Goal: Task Accomplishment & Management: Complete application form

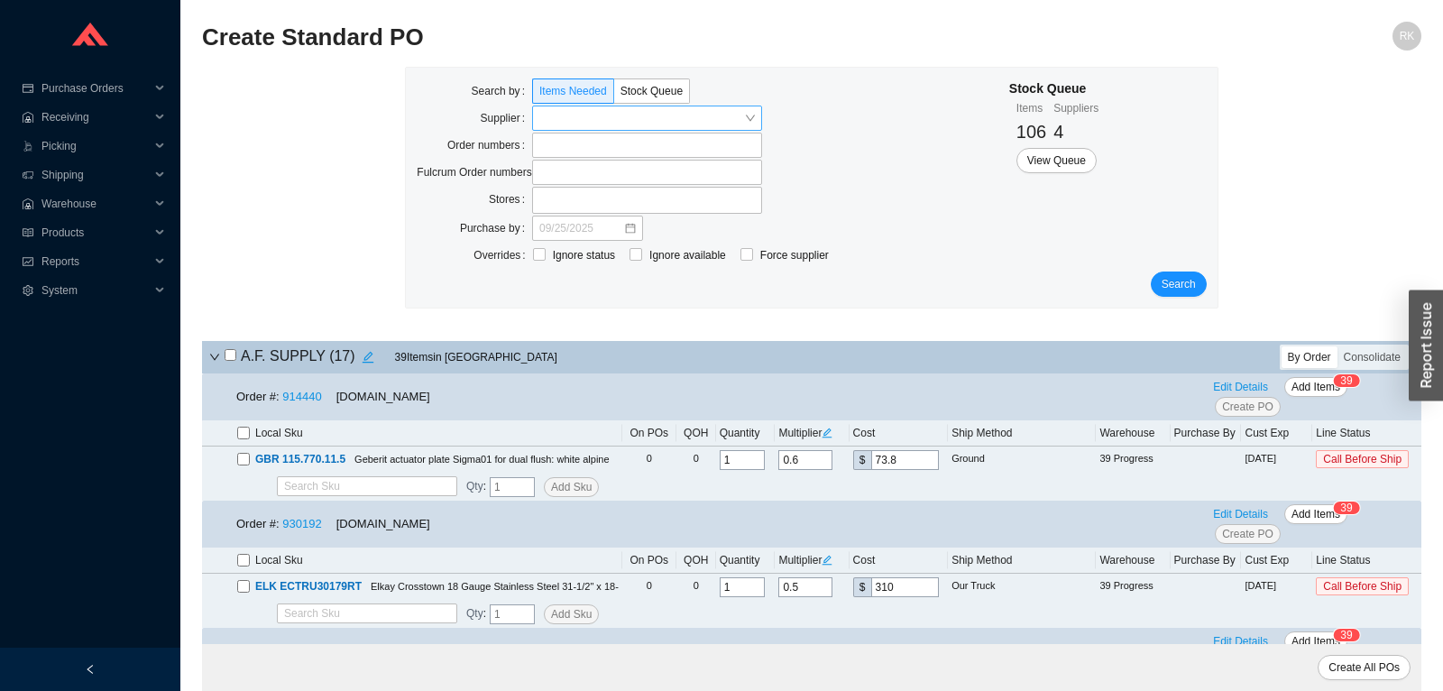
click at [700, 122] on input "search" at bounding box center [641, 117] width 205 height 23
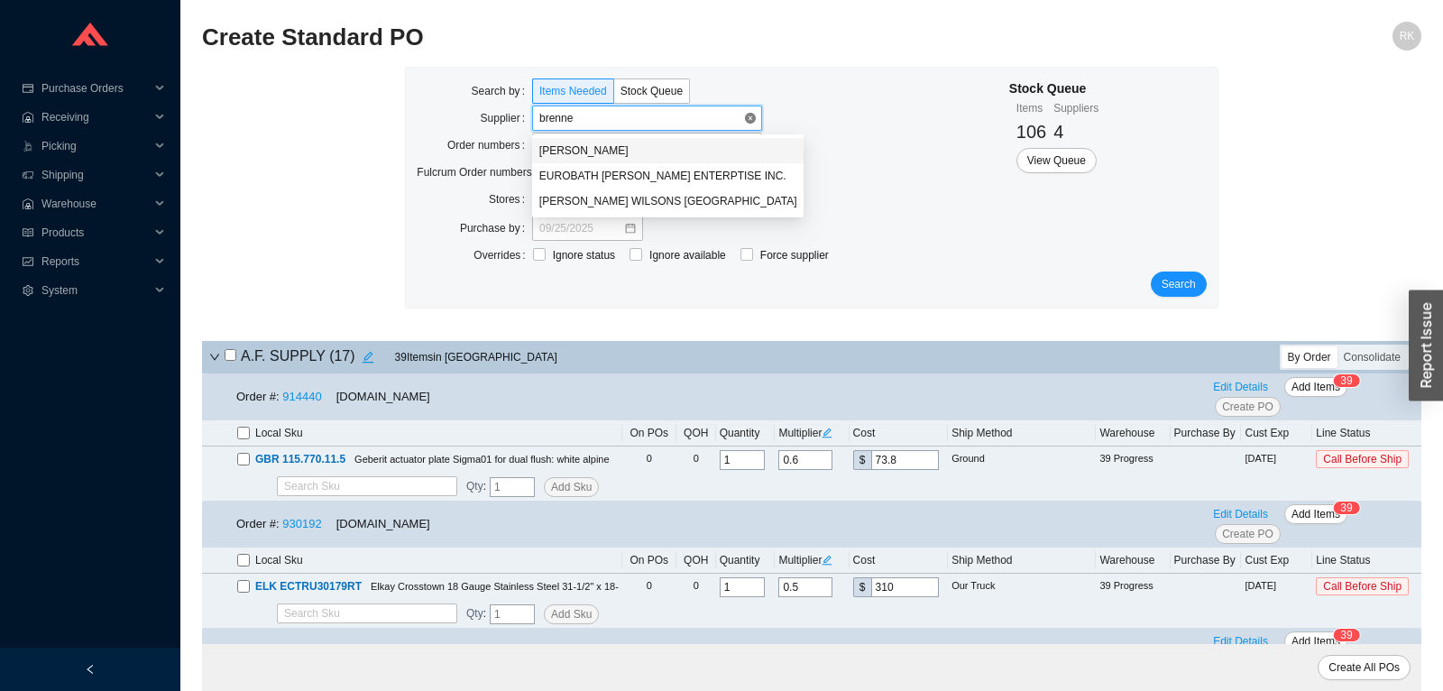
type input "[PERSON_NAME]"
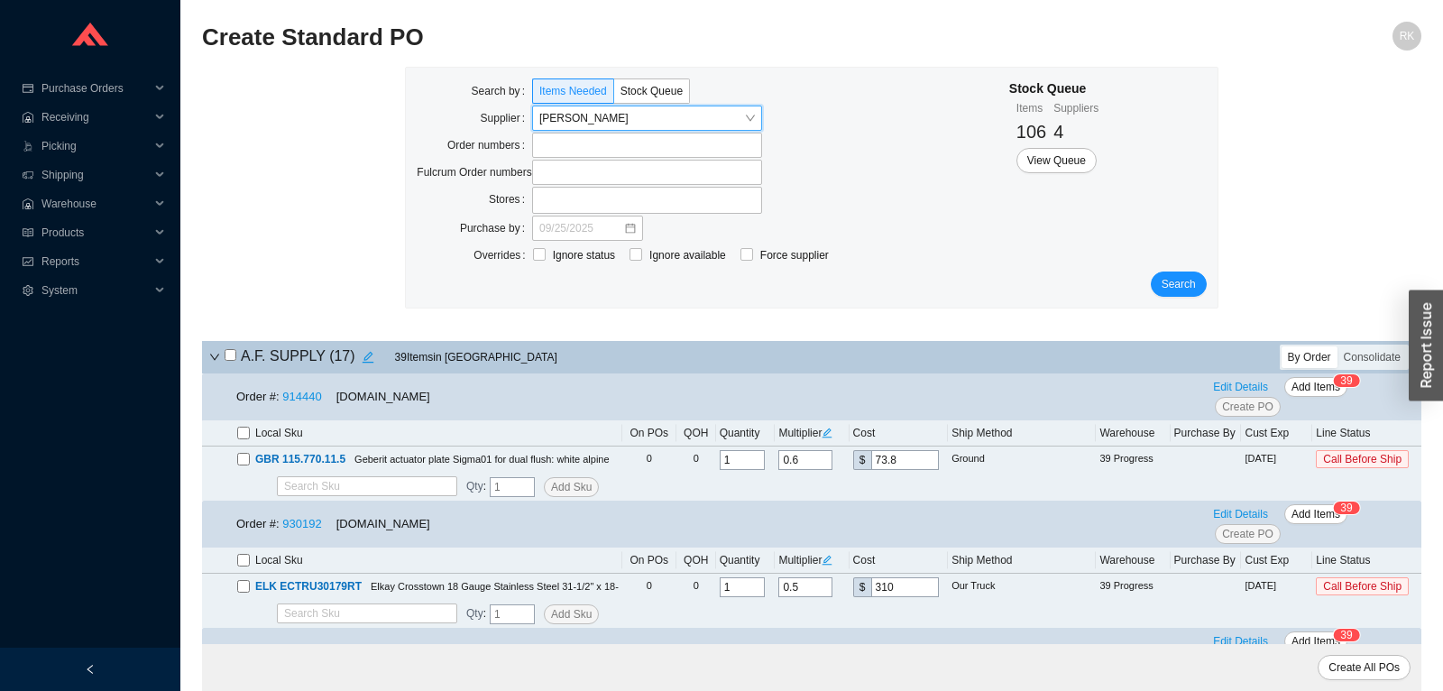
click at [1211, 288] on div "Search by Items Needed Stock Queue Supplier [PERSON_NAME] [PERSON_NAME] Order n…" at bounding box center [811, 188] width 811 height 240
click at [1184, 280] on span "Search" at bounding box center [1178, 284] width 34 height 18
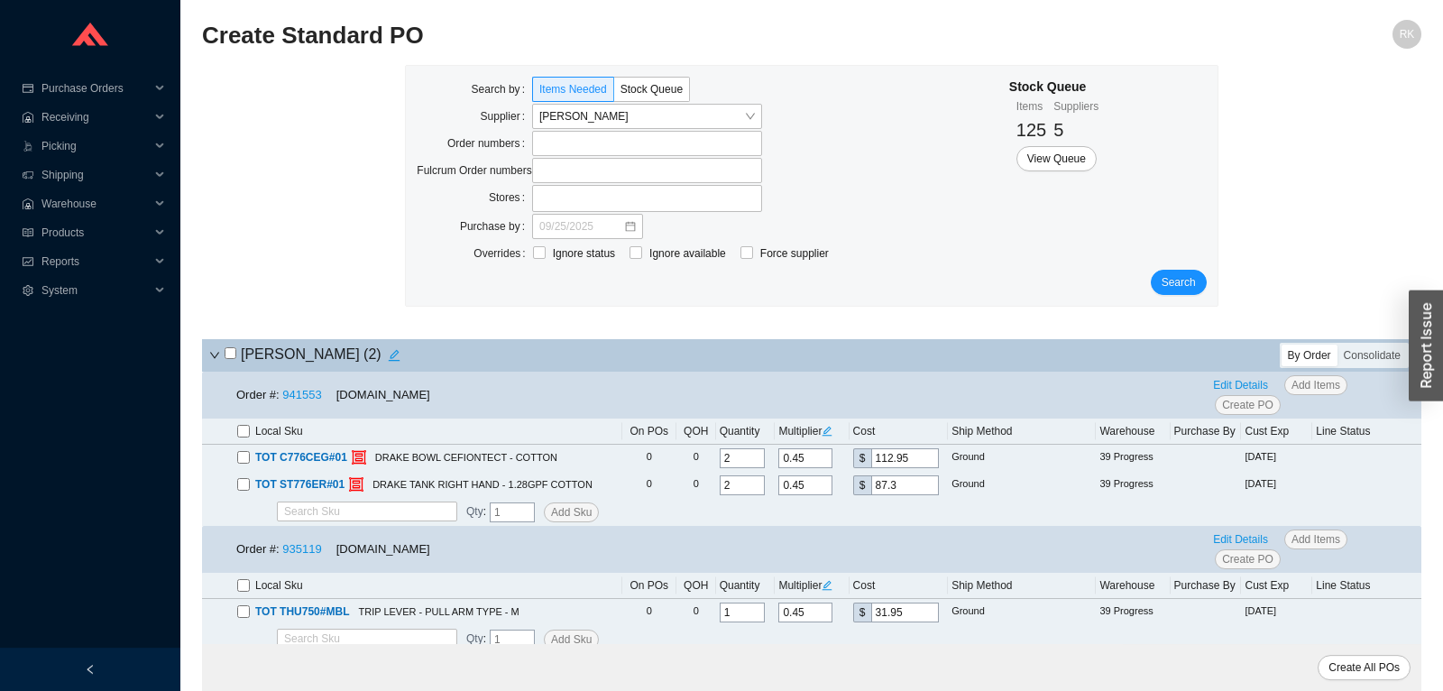
scroll to position [37, 0]
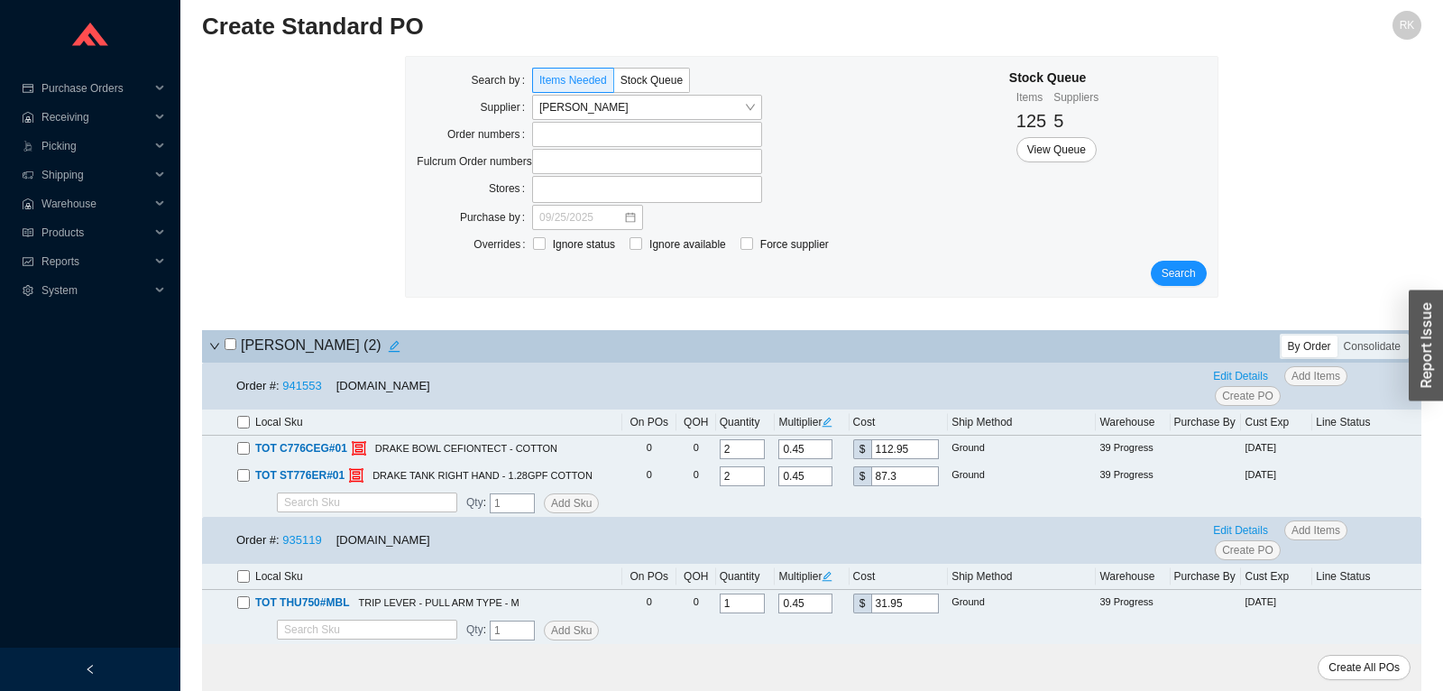
click at [233, 345] on input "checkbox" at bounding box center [231, 344] width 12 height 12
checkbox input "true"
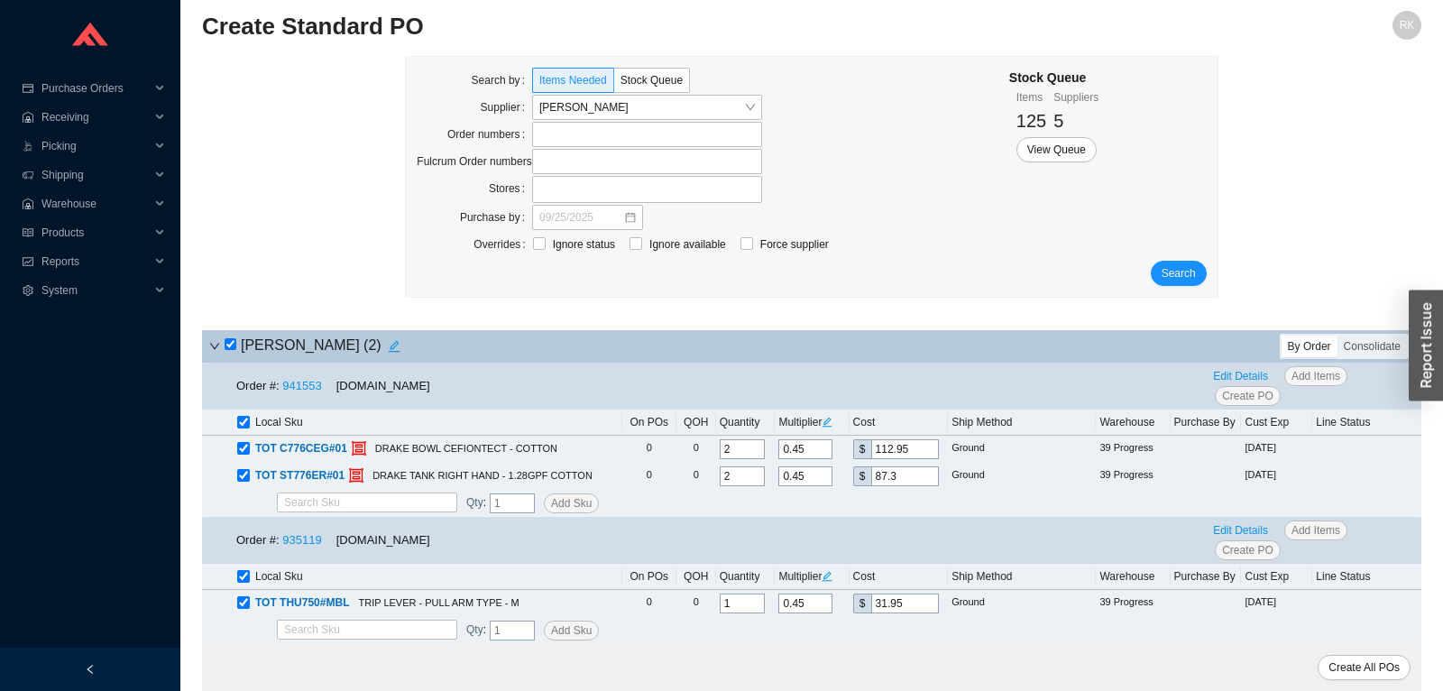
checkbox input "true"
click at [1363, 671] on span "Create All POs" at bounding box center [1363, 667] width 71 height 18
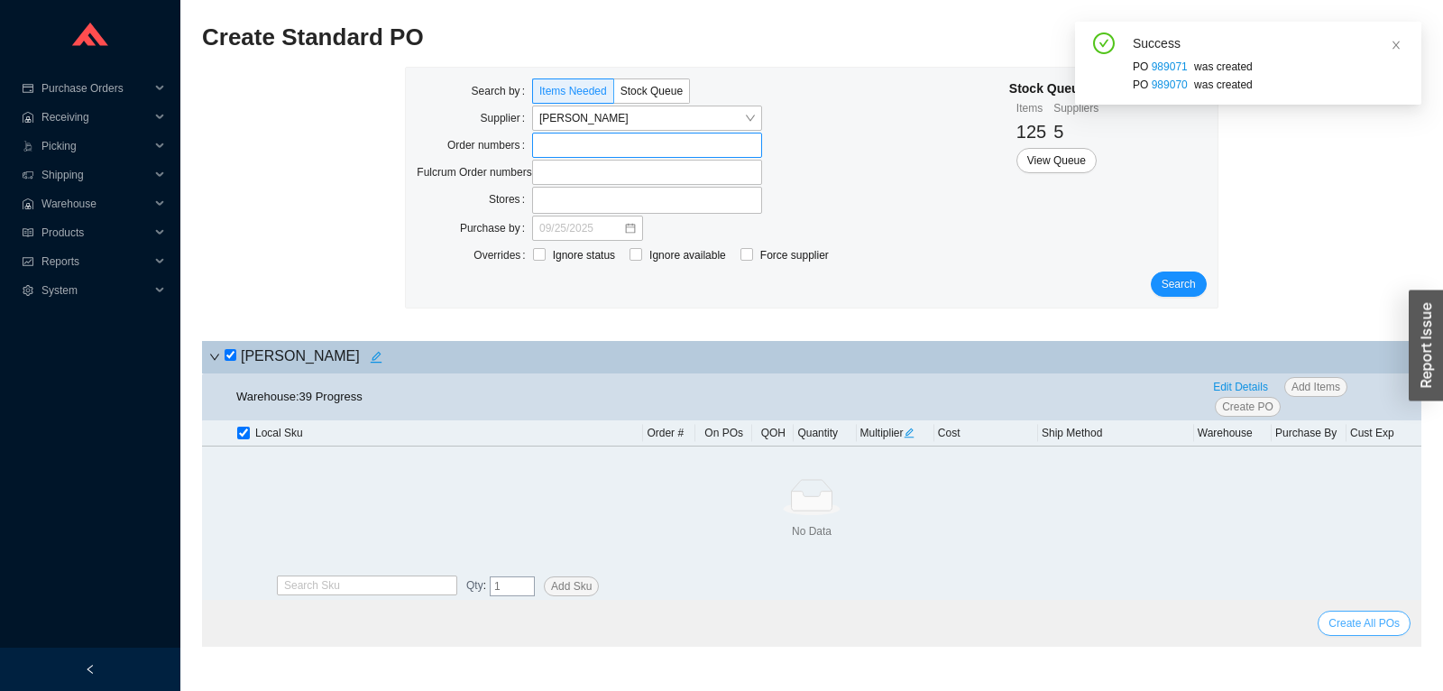
scroll to position [25, 0]
drag, startPoint x: 751, startPoint y: 118, endPoint x: 742, endPoint y: 117, distance: 9.1
click at [722, 119] on input "search" at bounding box center [641, 117] width 205 height 23
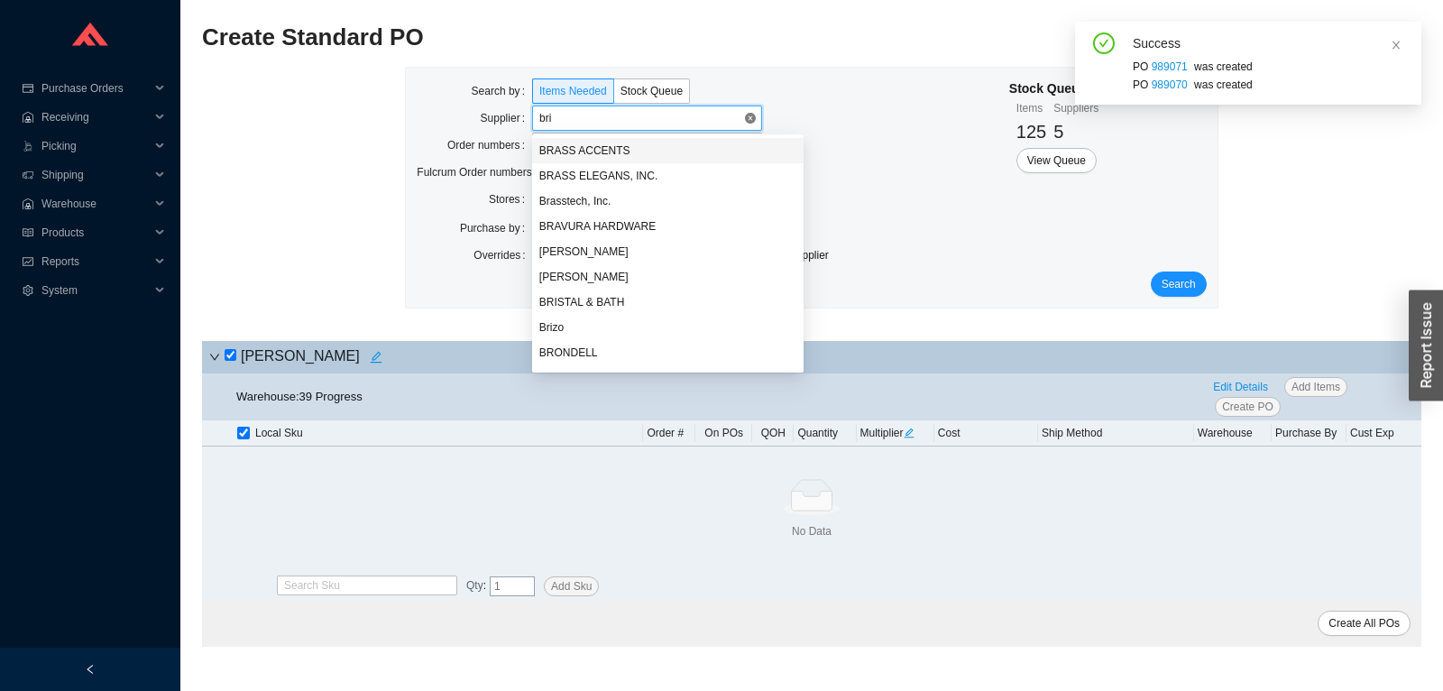
type input "briz"
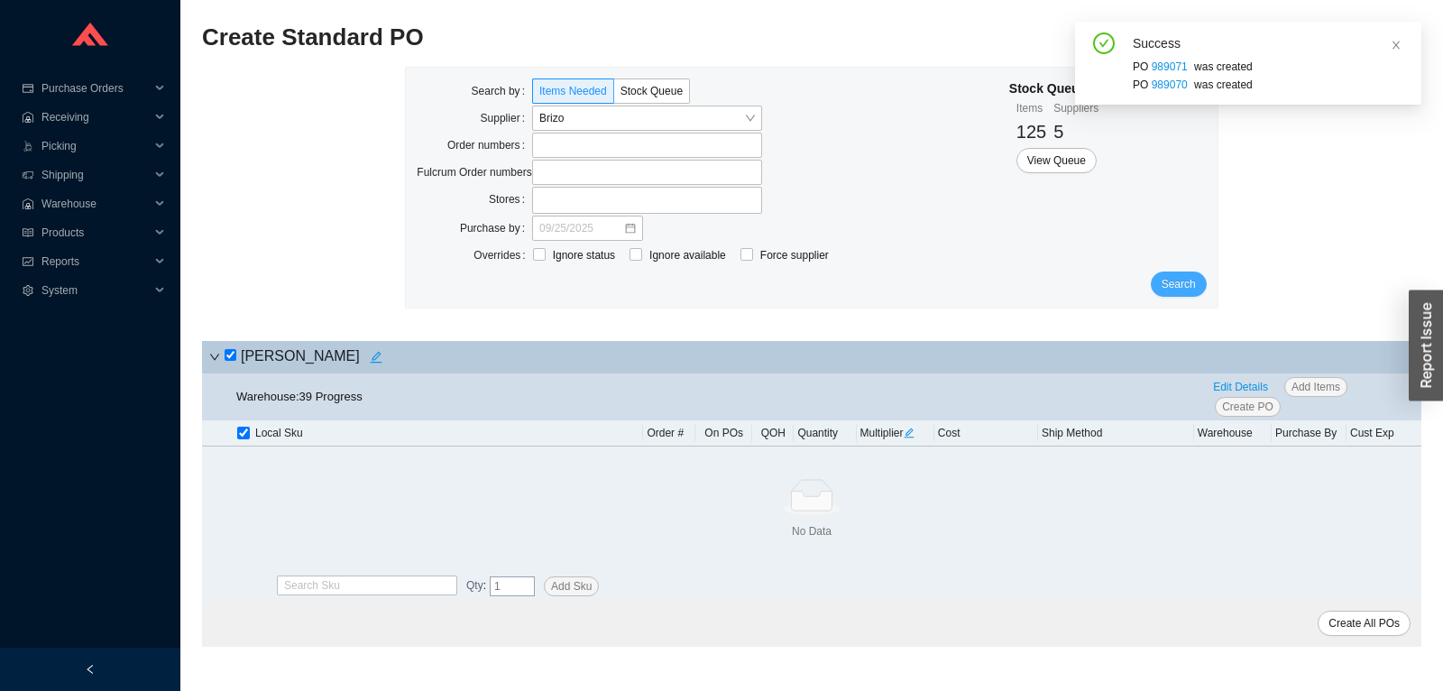
click at [1197, 287] on button "Search" at bounding box center [1179, 283] width 56 height 25
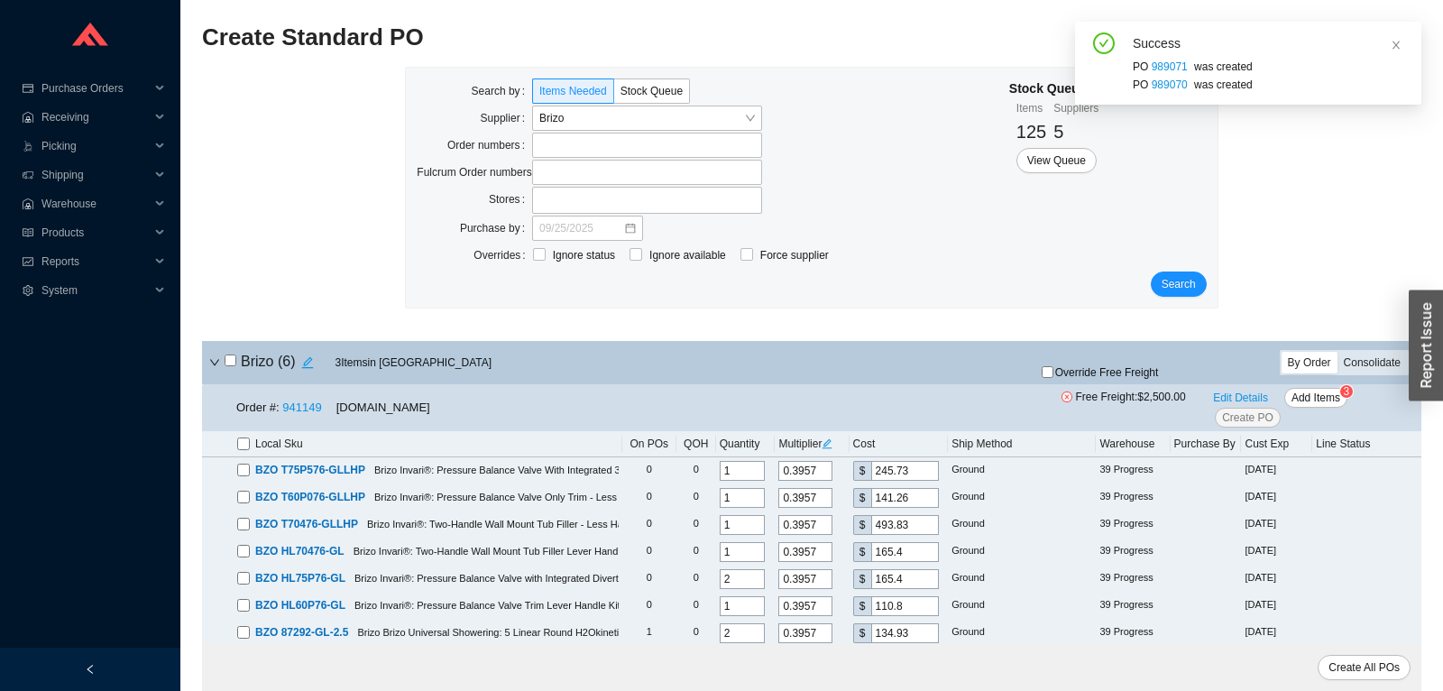
click at [1350, 372] on div "Consolidate" at bounding box center [1371, 363] width 69 height 22
click at [1337, 352] on input "Consolidate" at bounding box center [1337, 352] width 0 height 0
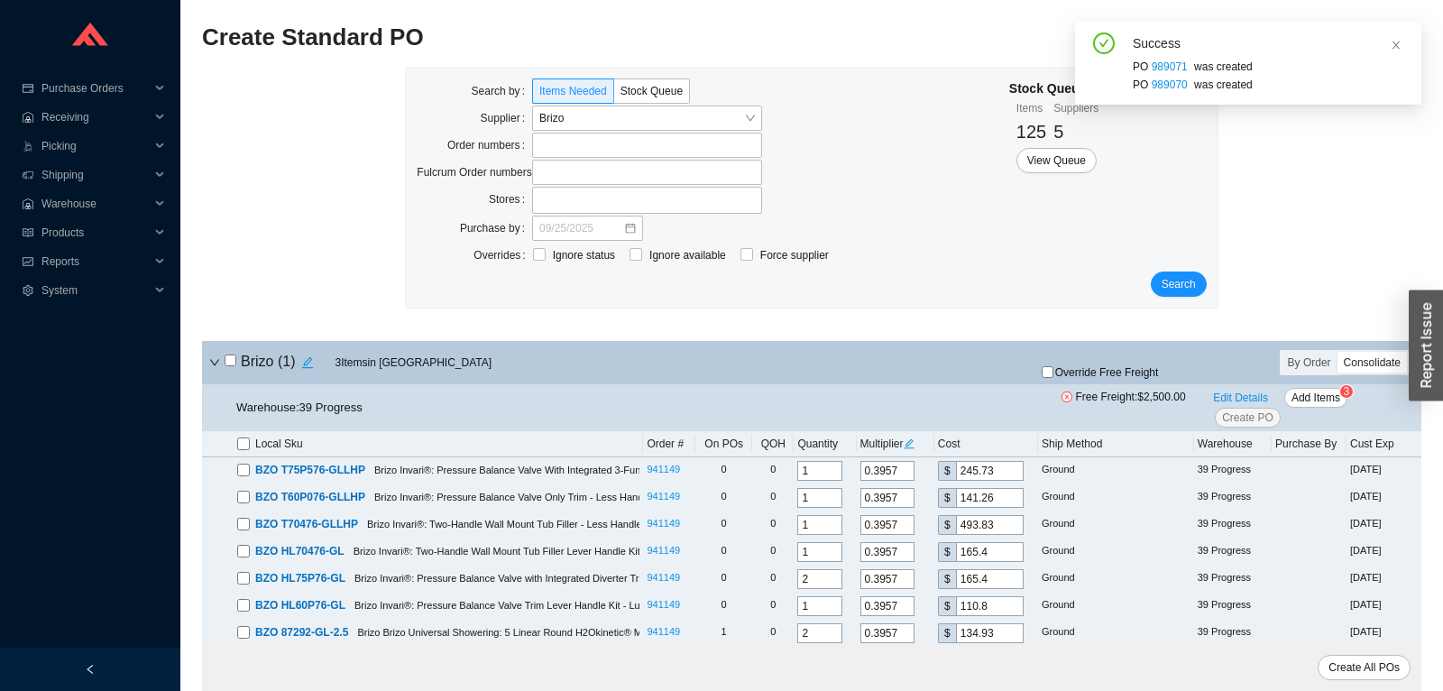
click at [231, 363] on input "checkbox" at bounding box center [231, 360] width 12 height 12
checkbox input "true"
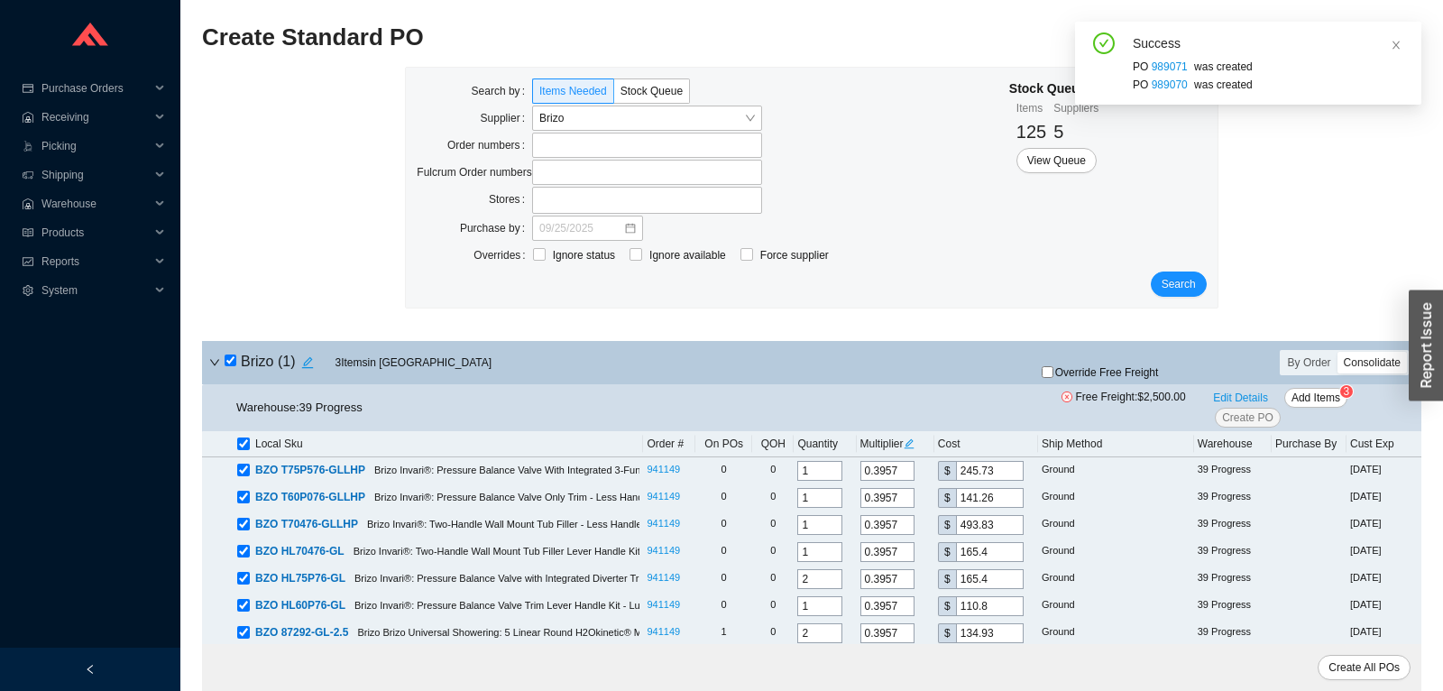
checkbox input "true"
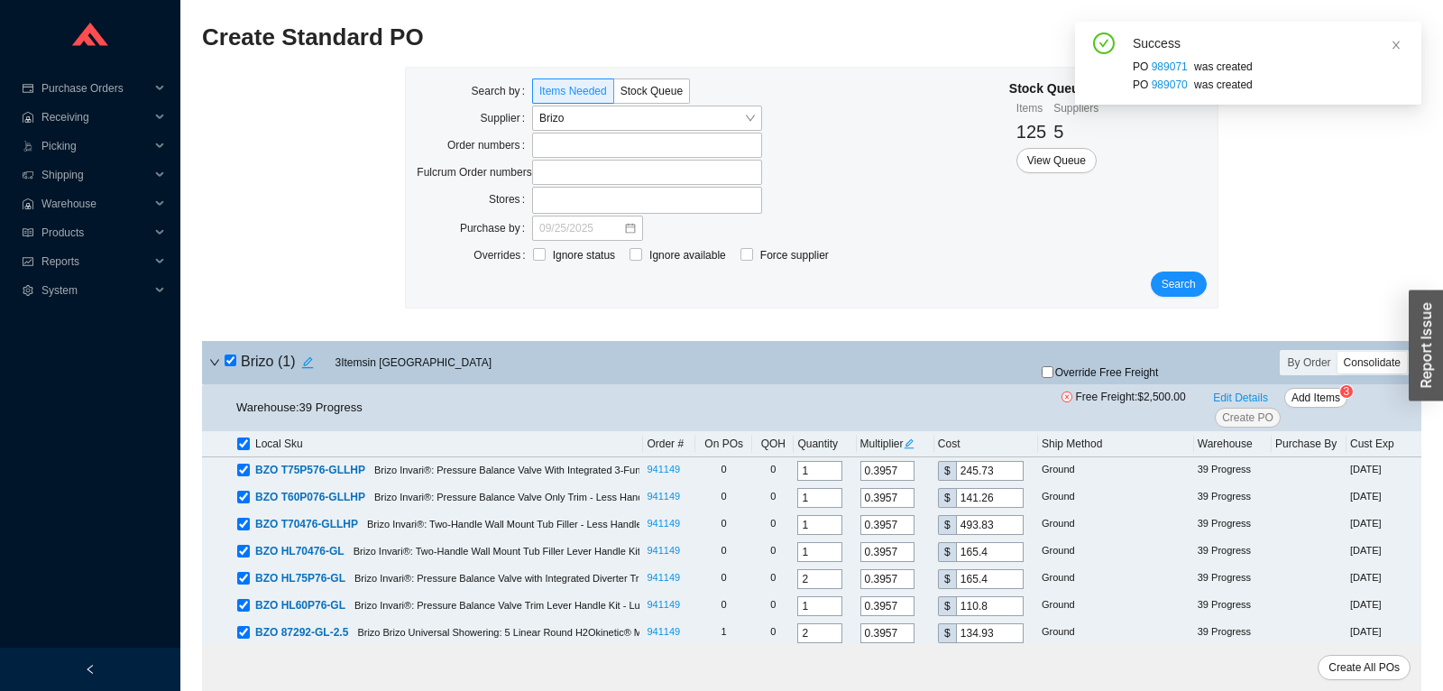
checkbox input "true"
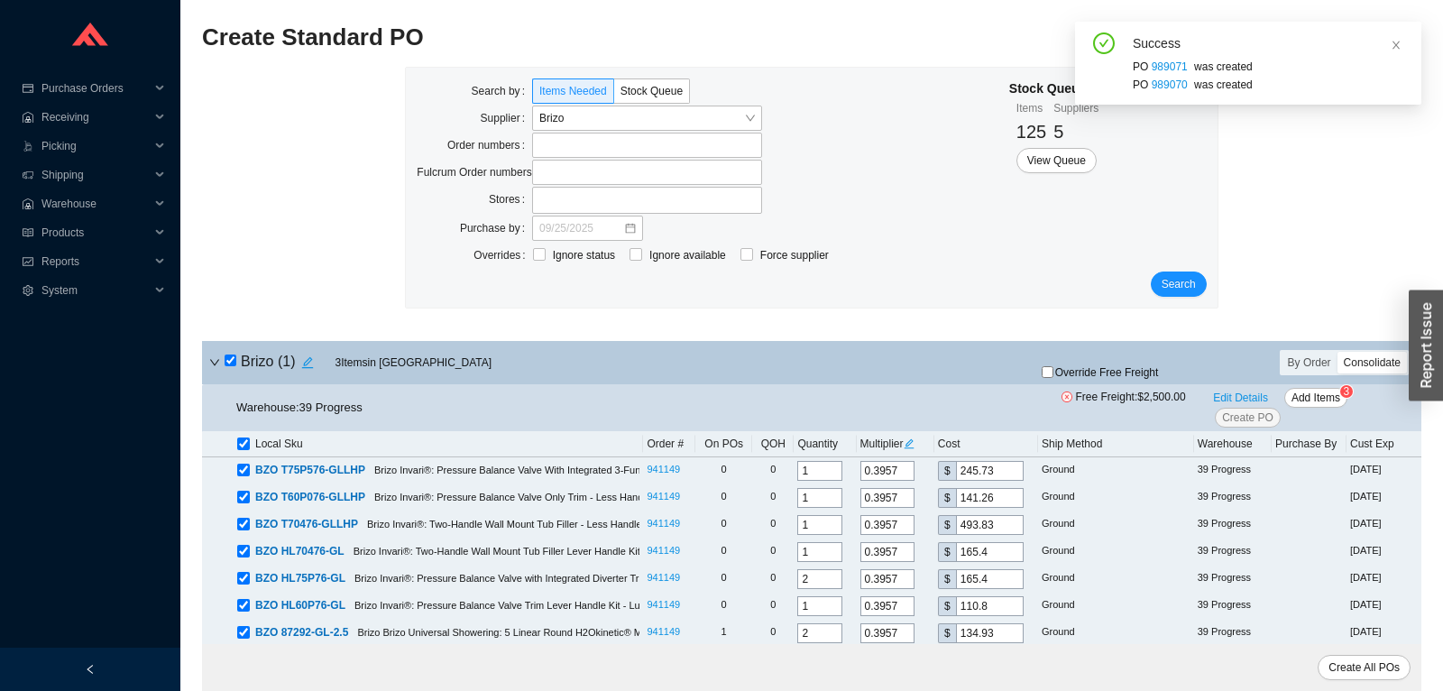
checkbox input "true"
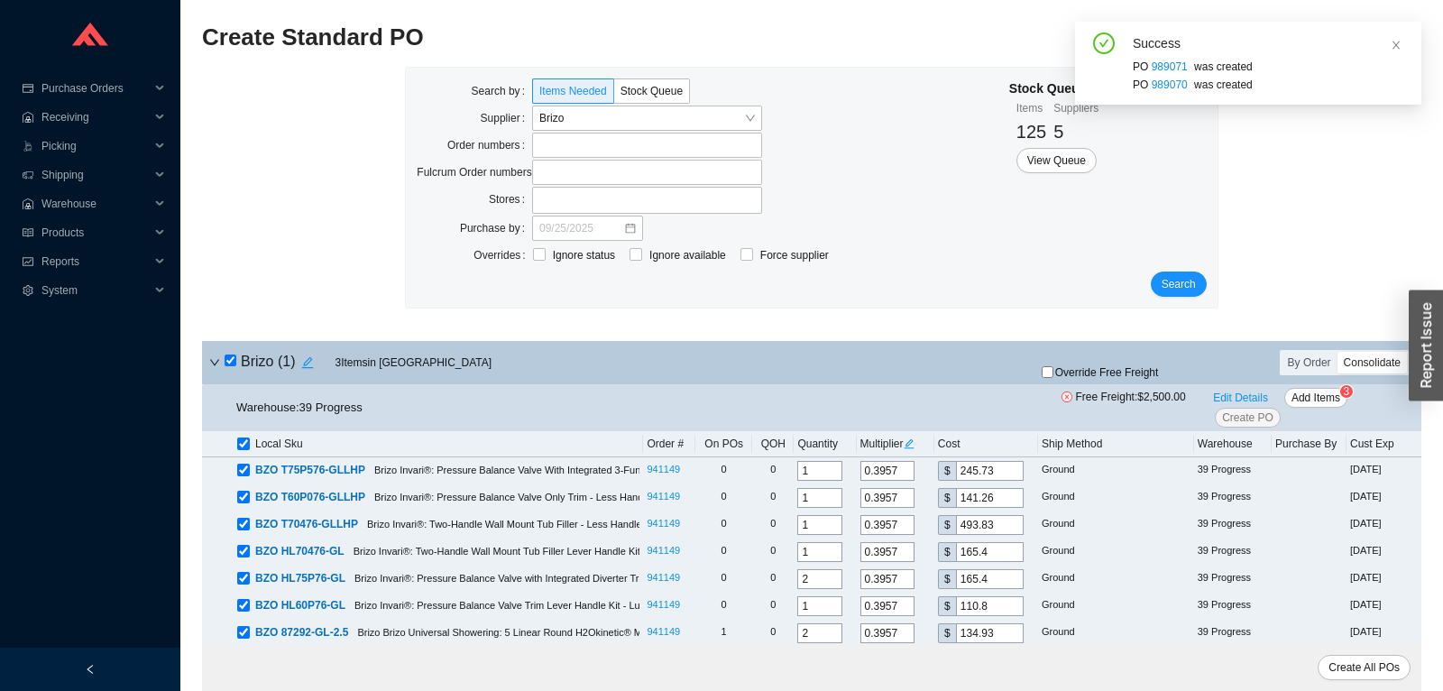
checkbox input "true"
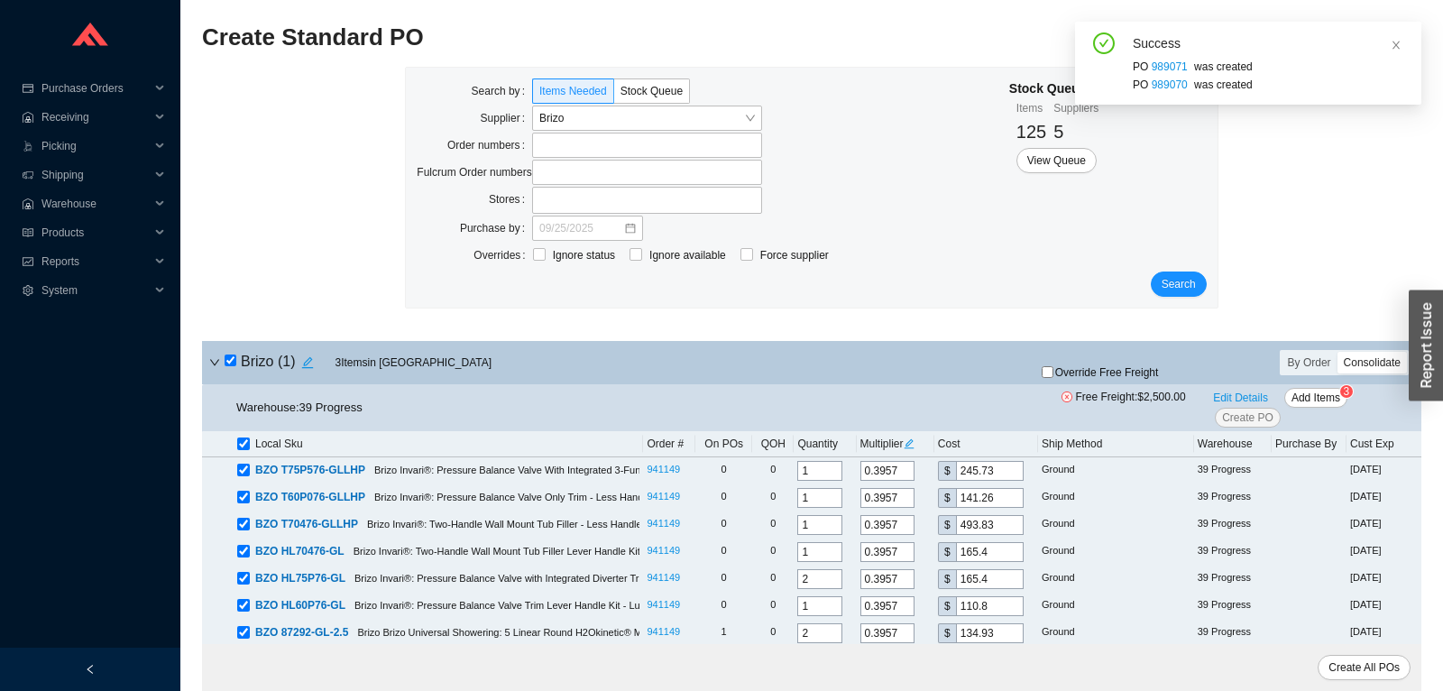
checkbox input "true"
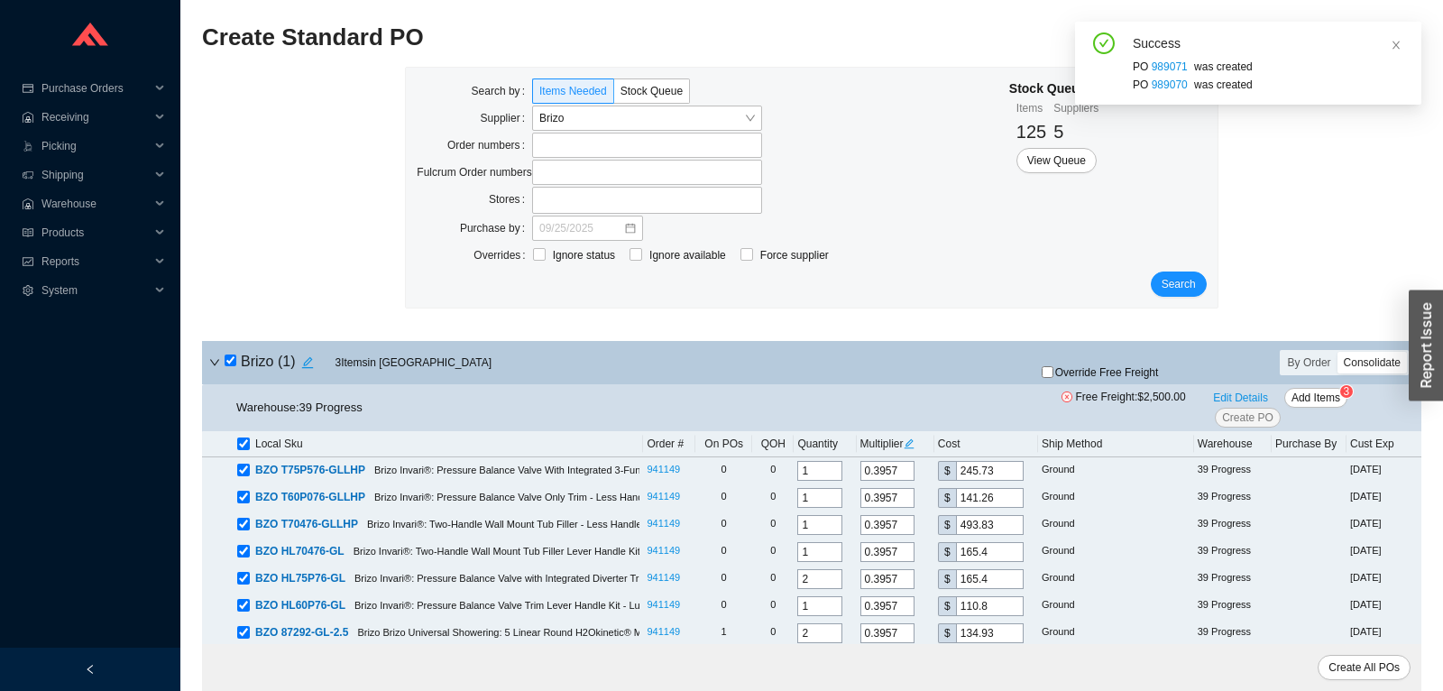
checkbox input "true"
click at [1302, 408] on div "Edit Details Add Items 3 Create PO" at bounding box center [1309, 408] width 206 height 40
click at [1308, 398] on span "Add Items" at bounding box center [1315, 398] width 49 height 18
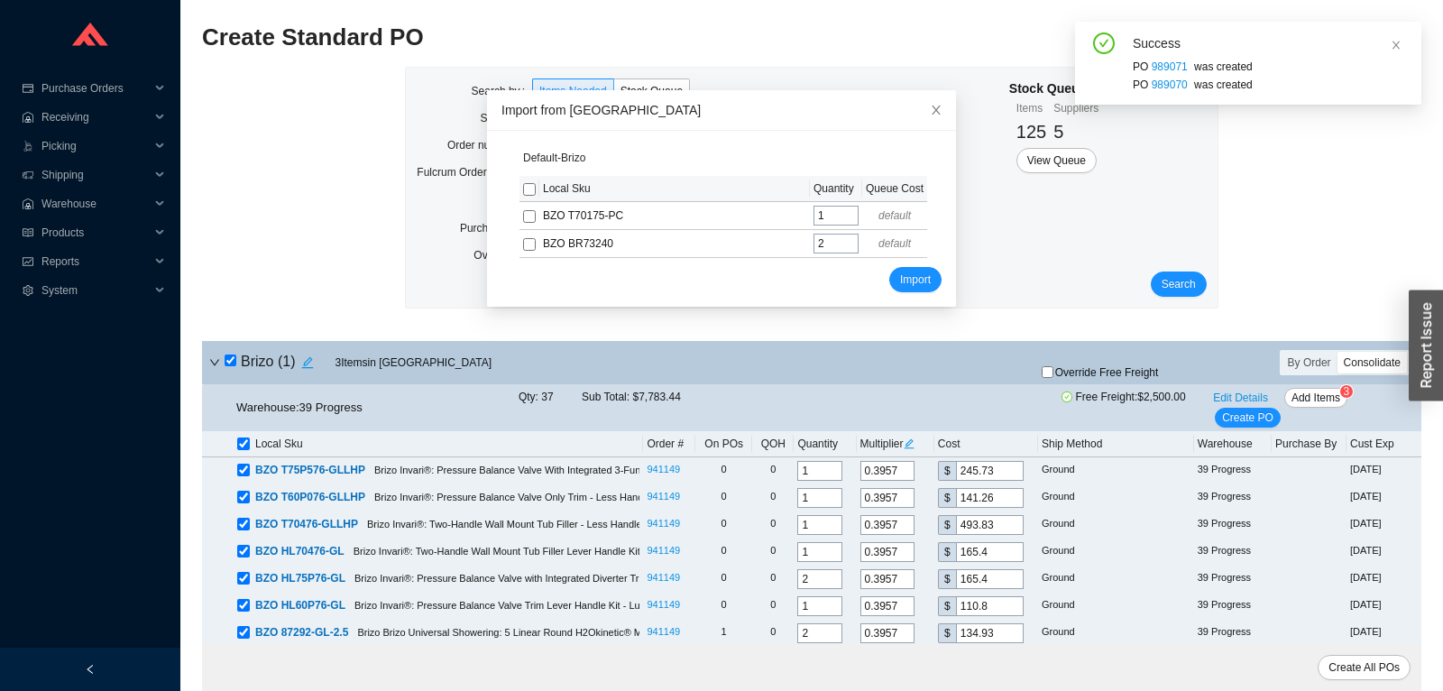
click at [532, 191] on input "checkbox" at bounding box center [529, 189] width 13 height 13
checkbox input "true"
click at [912, 283] on span "Import" at bounding box center [915, 279] width 31 height 18
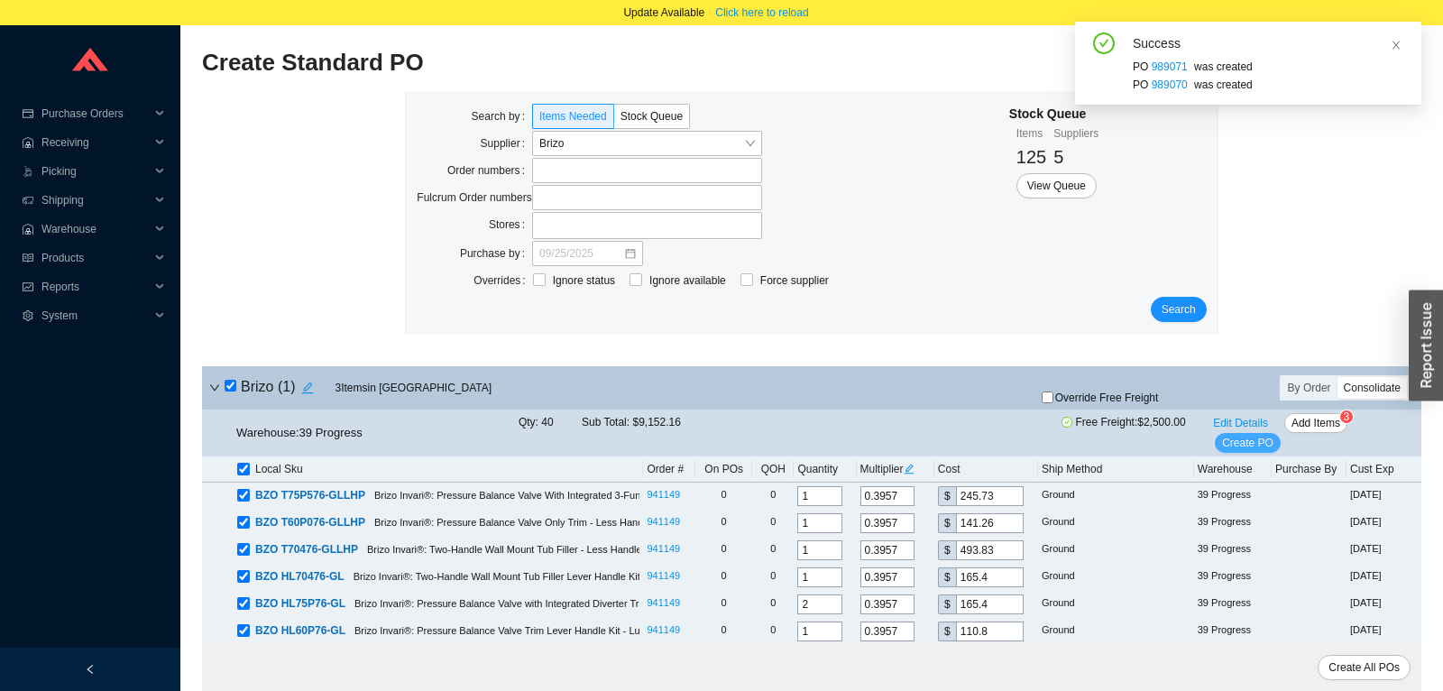
click at [1246, 440] on span "Create PO" at bounding box center [1247, 443] width 51 height 18
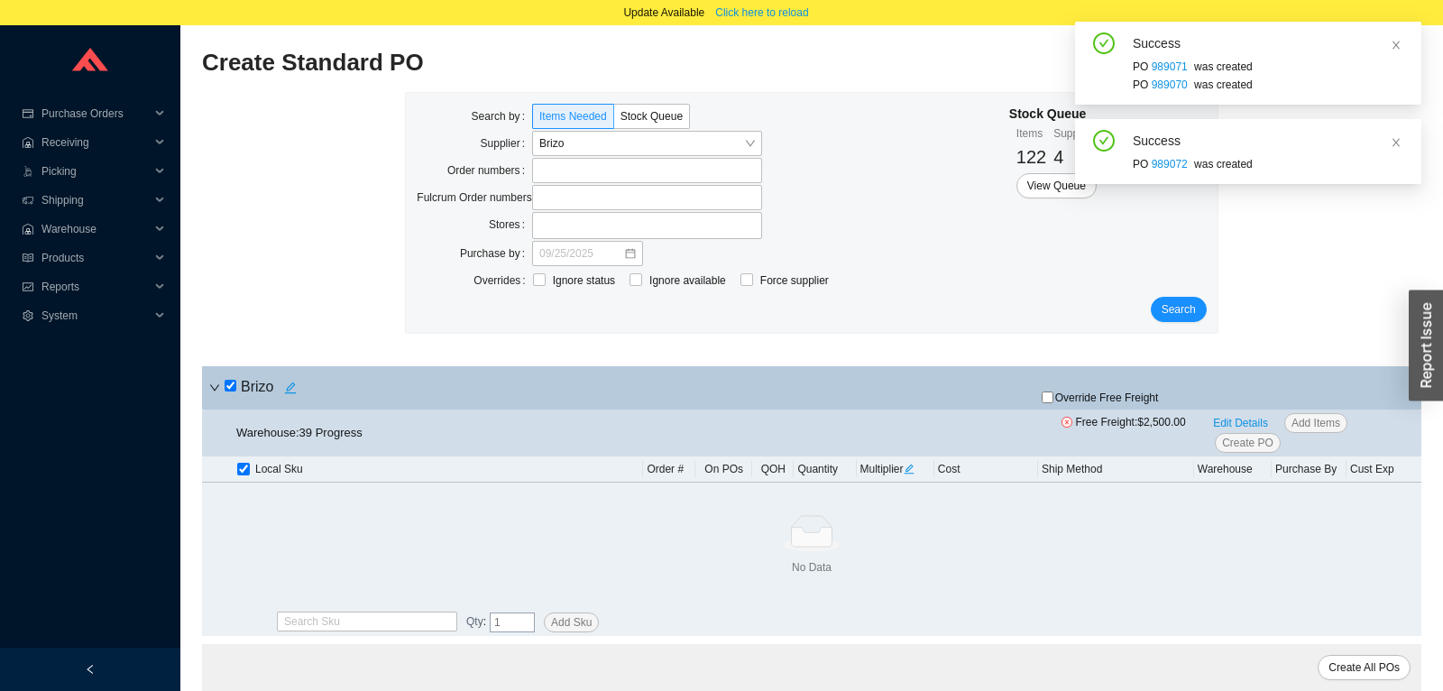
drag, startPoint x: 1391, startPoint y: 41, endPoint x: 525, endPoint y: 170, distance: 875.9
click at [1390, 41] on div "Success PO 989071 was created PO 989070 was created" at bounding box center [1248, 63] width 346 height 83
click at [580, 155] on span "Brizo" at bounding box center [646, 143] width 215 height 23
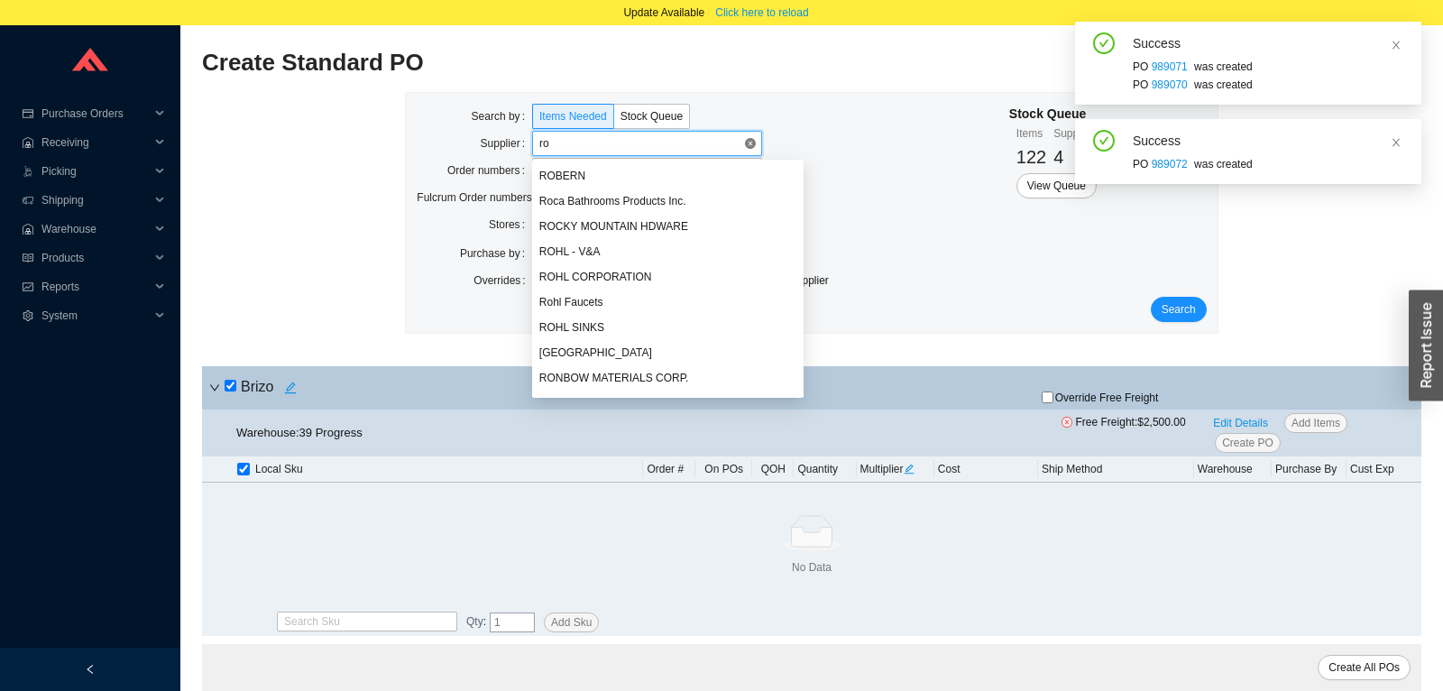
scroll to position [2218, 0]
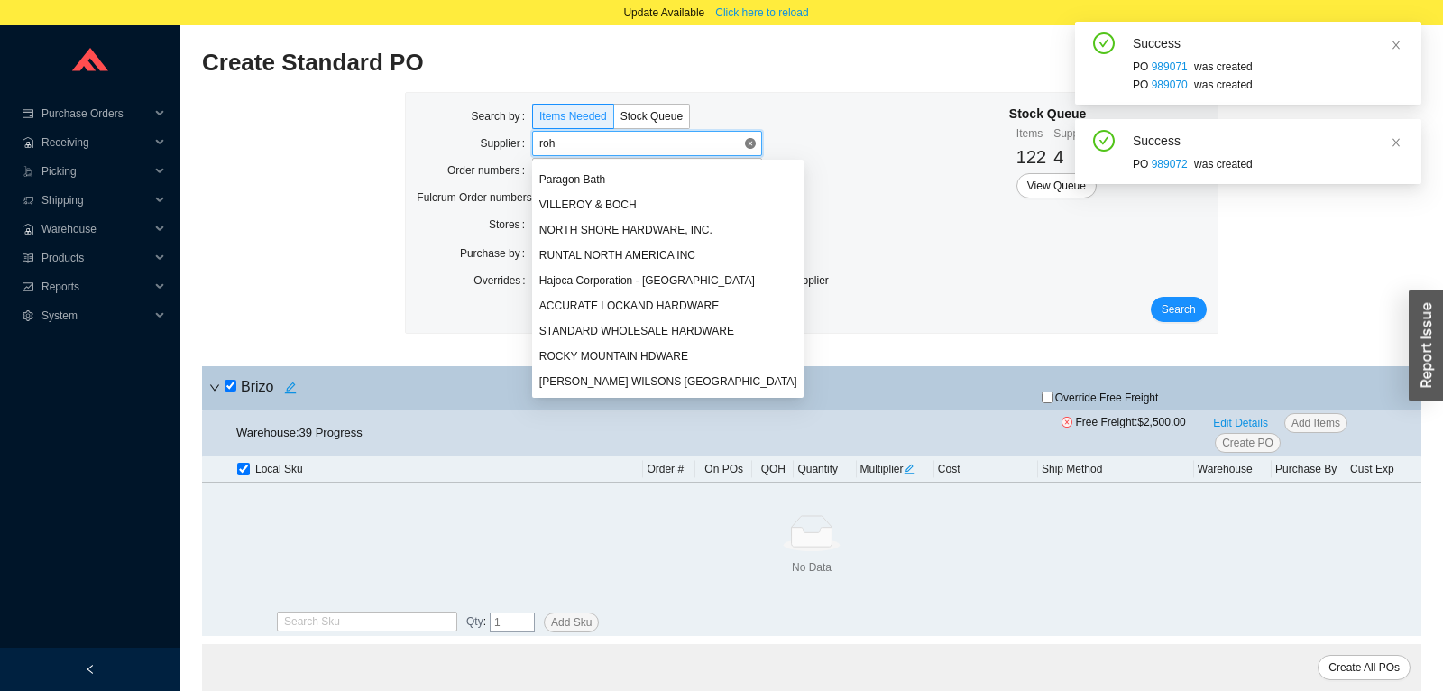
type input "rohl"
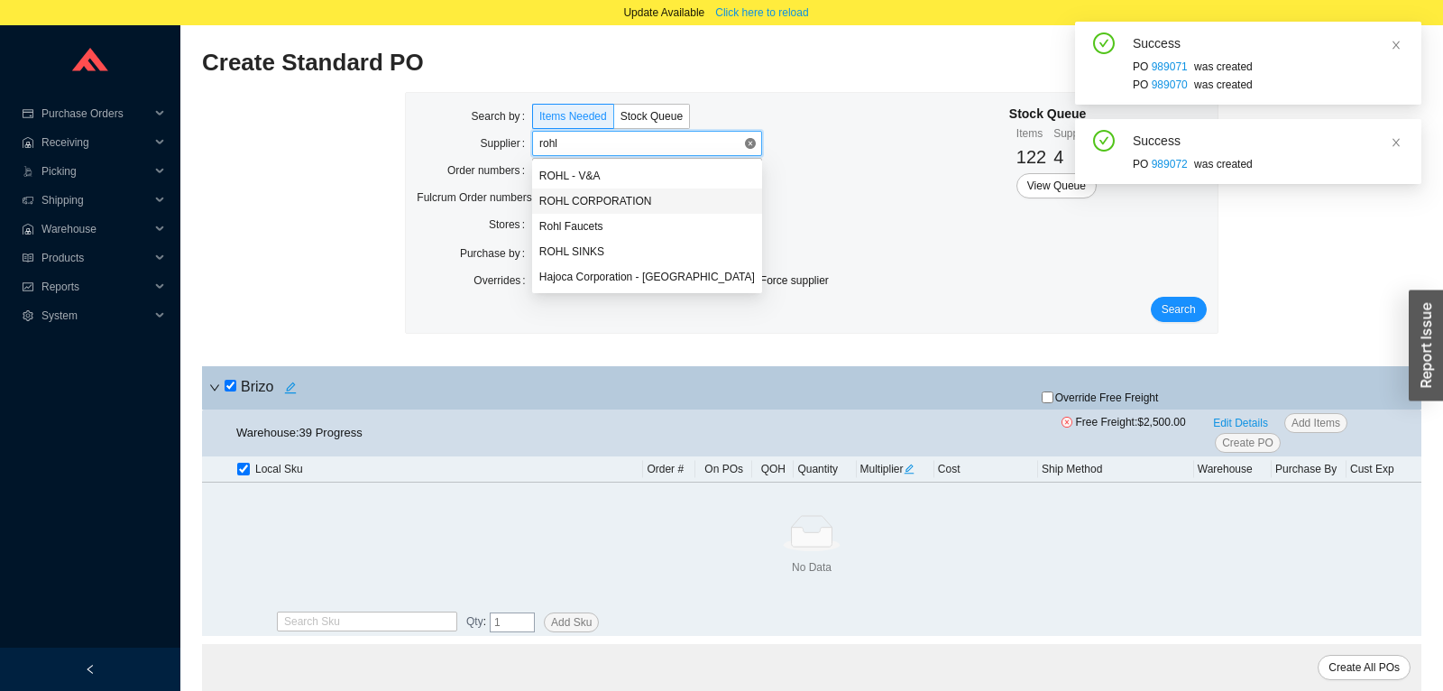
click at [598, 197] on div "ROHL CORPORATION" at bounding box center [646, 201] width 215 height 16
click at [1173, 316] on span "Search" at bounding box center [1178, 309] width 34 height 18
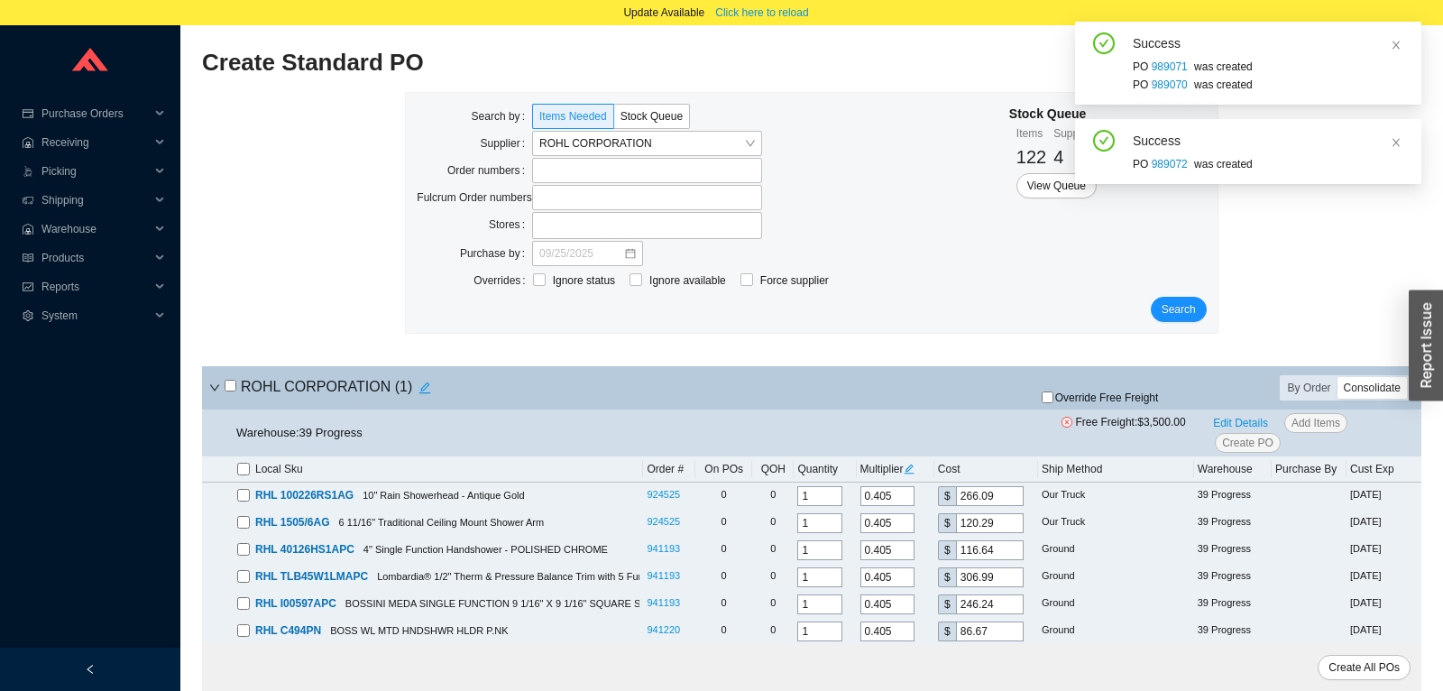
click at [1362, 386] on div "Consolidate" at bounding box center [1371, 388] width 69 height 22
click at [1337, 377] on input "Consolidate" at bounding box center [1337, 377] width 0 height 0
click at [235, 386] on input "checkbox" at bounding box center [231, 386] width 12 height 12
checkbox input "true"
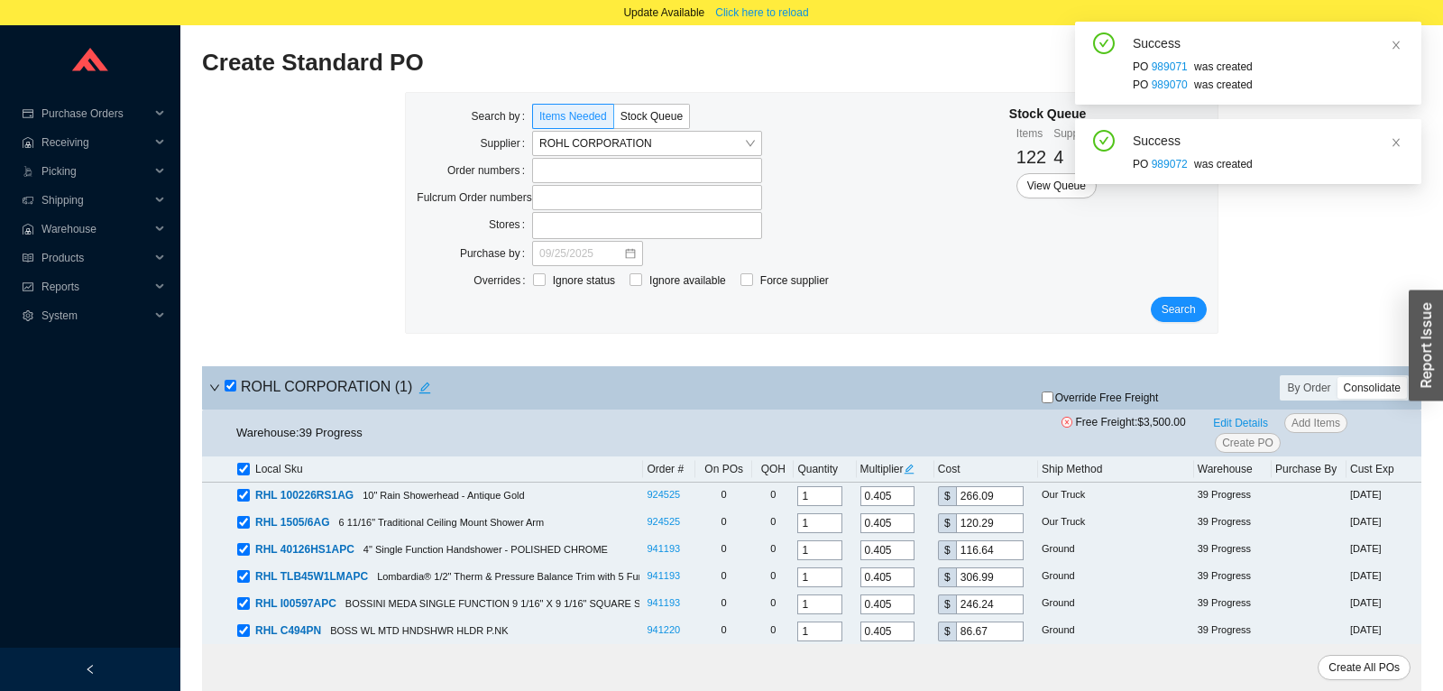
checkbox input "true"
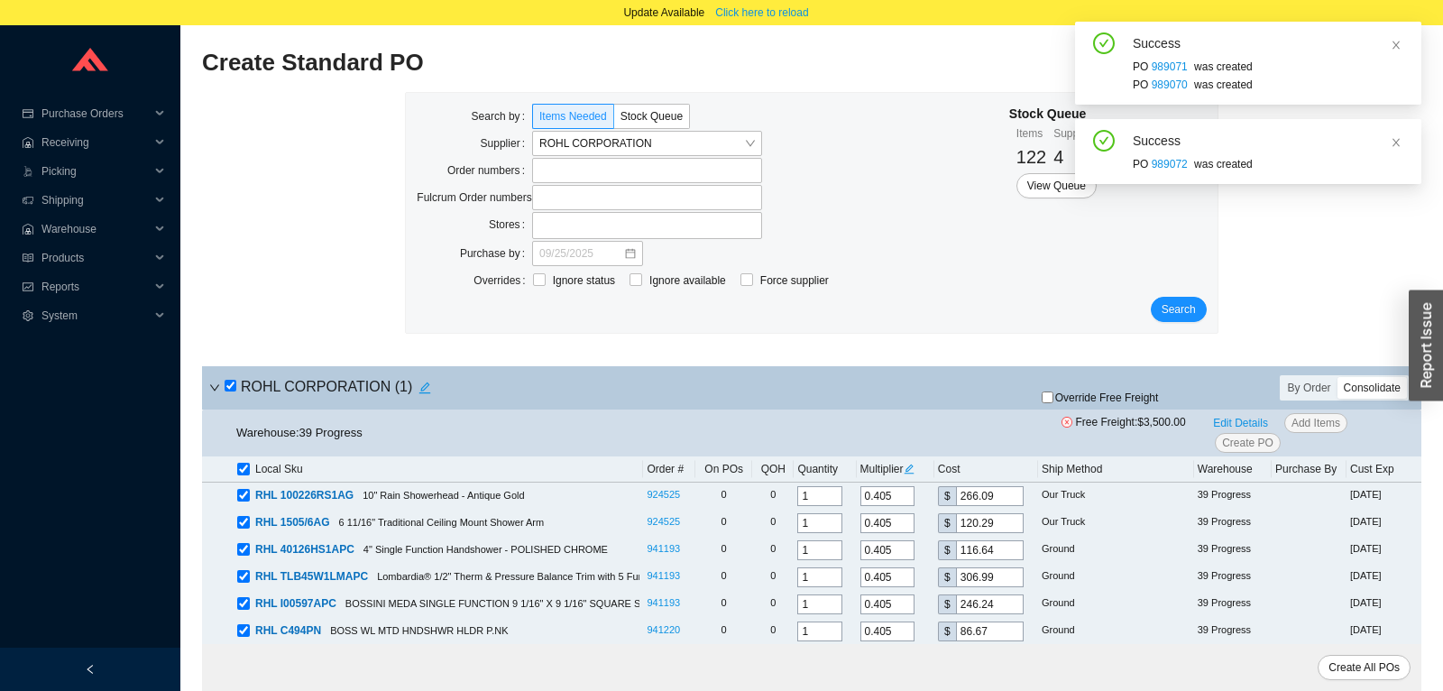
checkbox input "true"
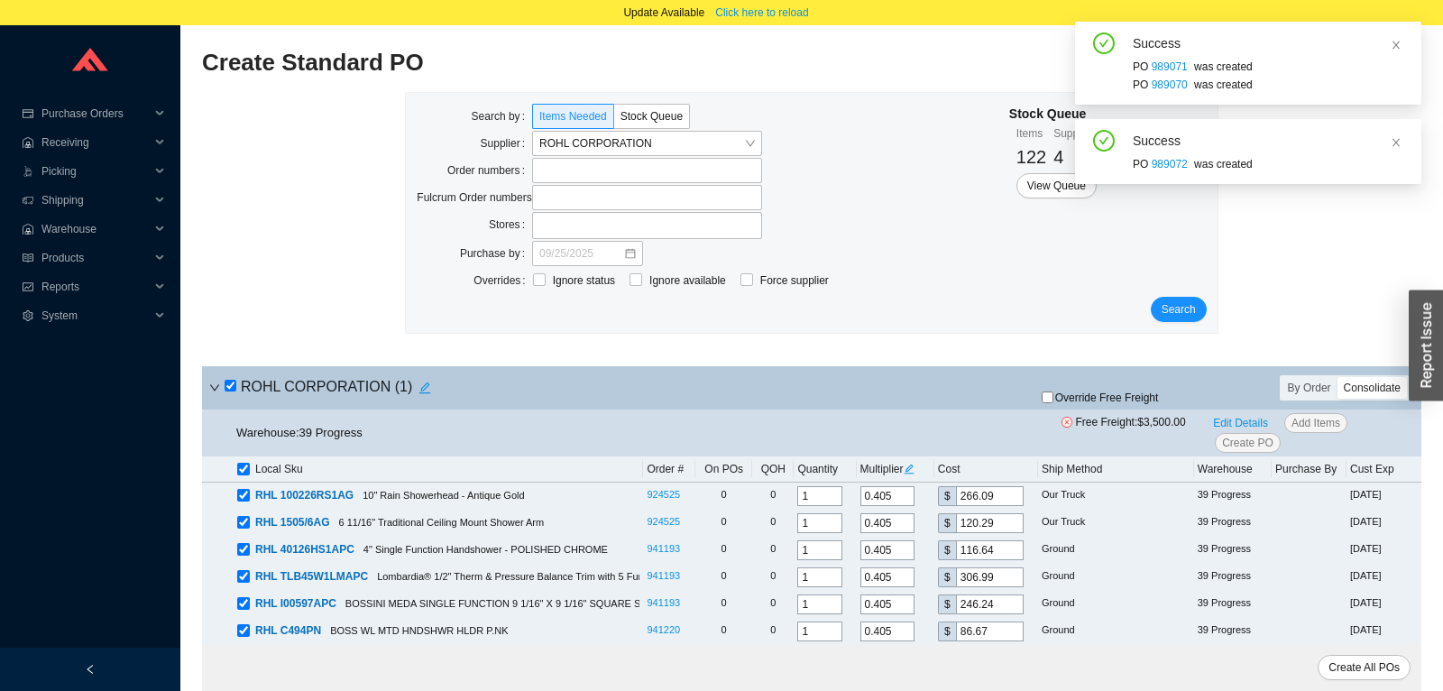
checkbox input "true"
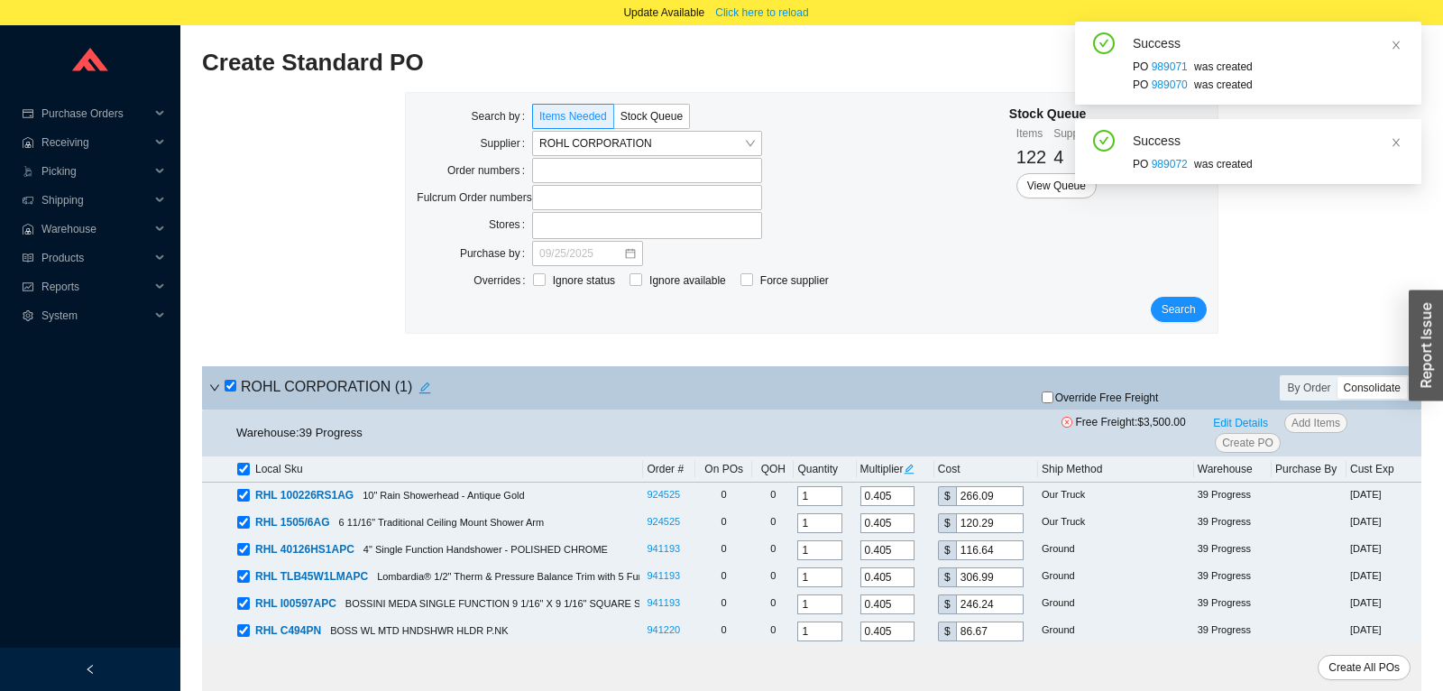
checkbox input "true"
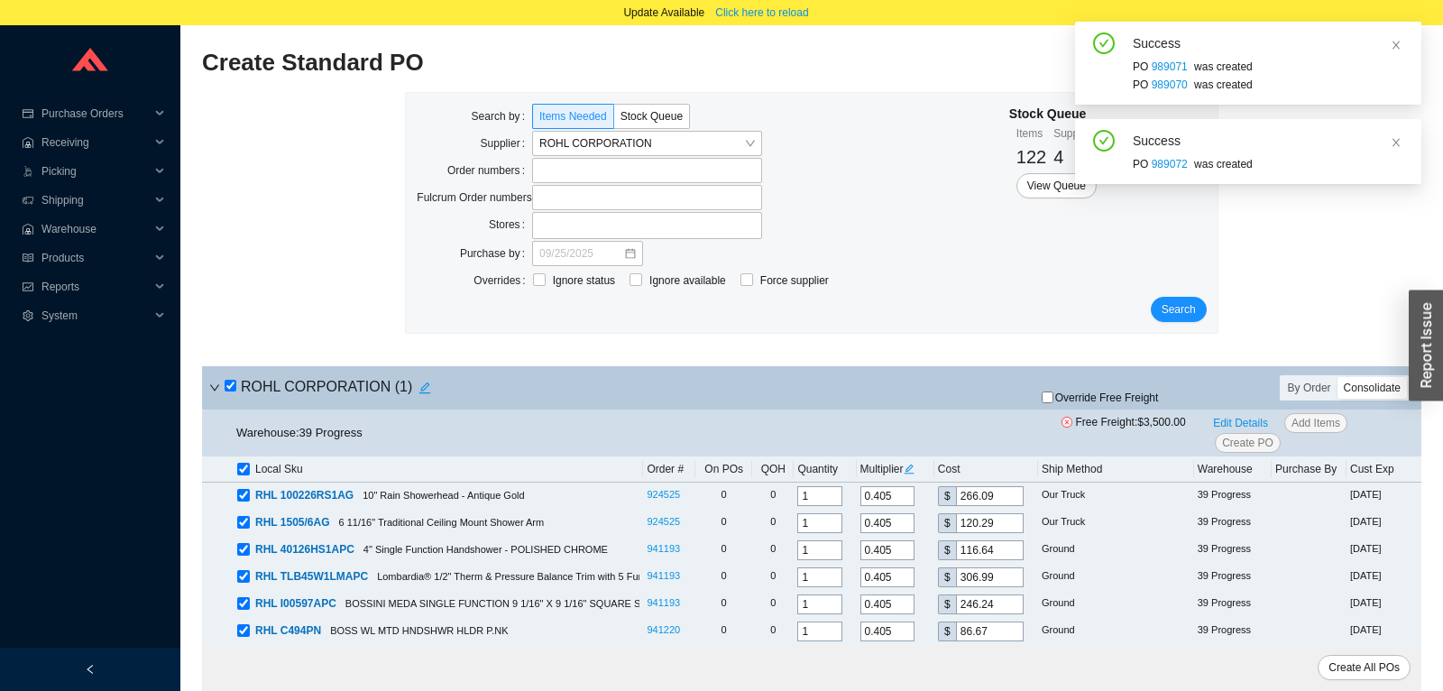
checkbox input "true"
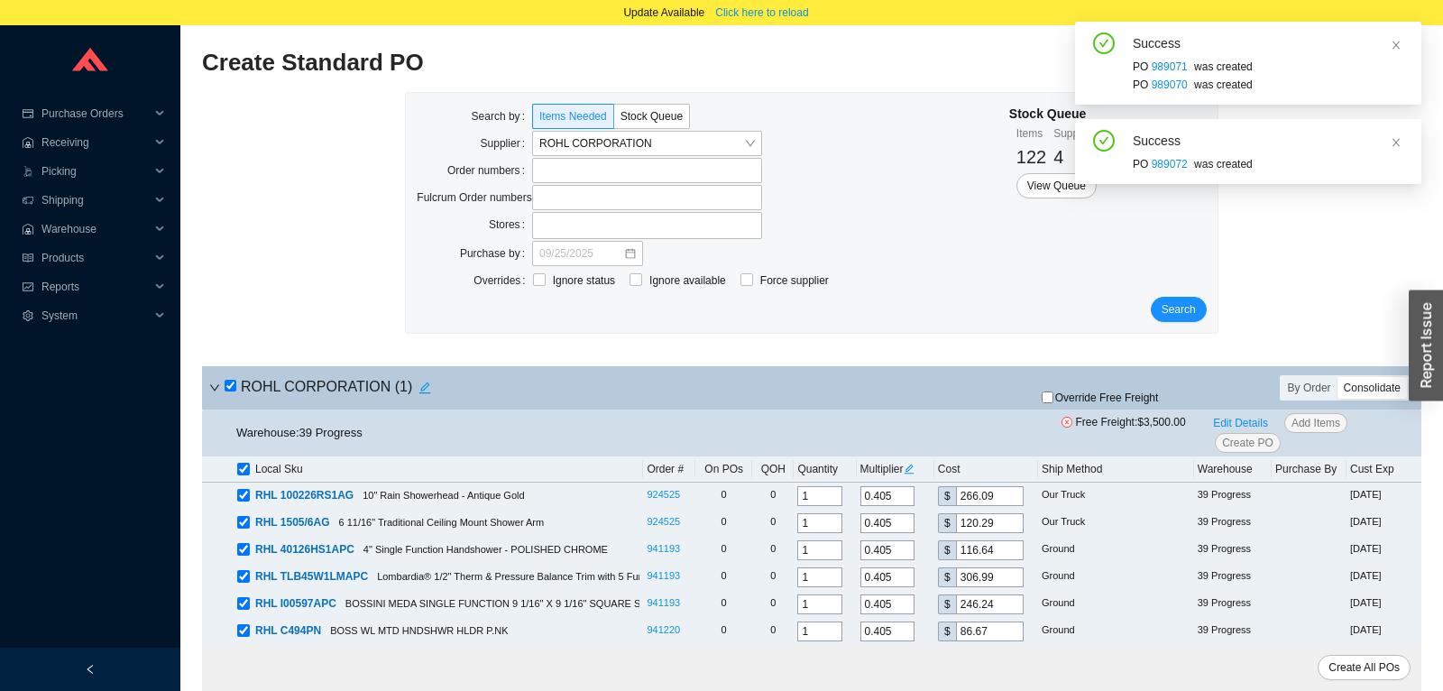
checkbox input "true"
click at [235, 386] on input "checkbox" at bounding box center [231, 386] width 12 height 12
checkbox input "false"
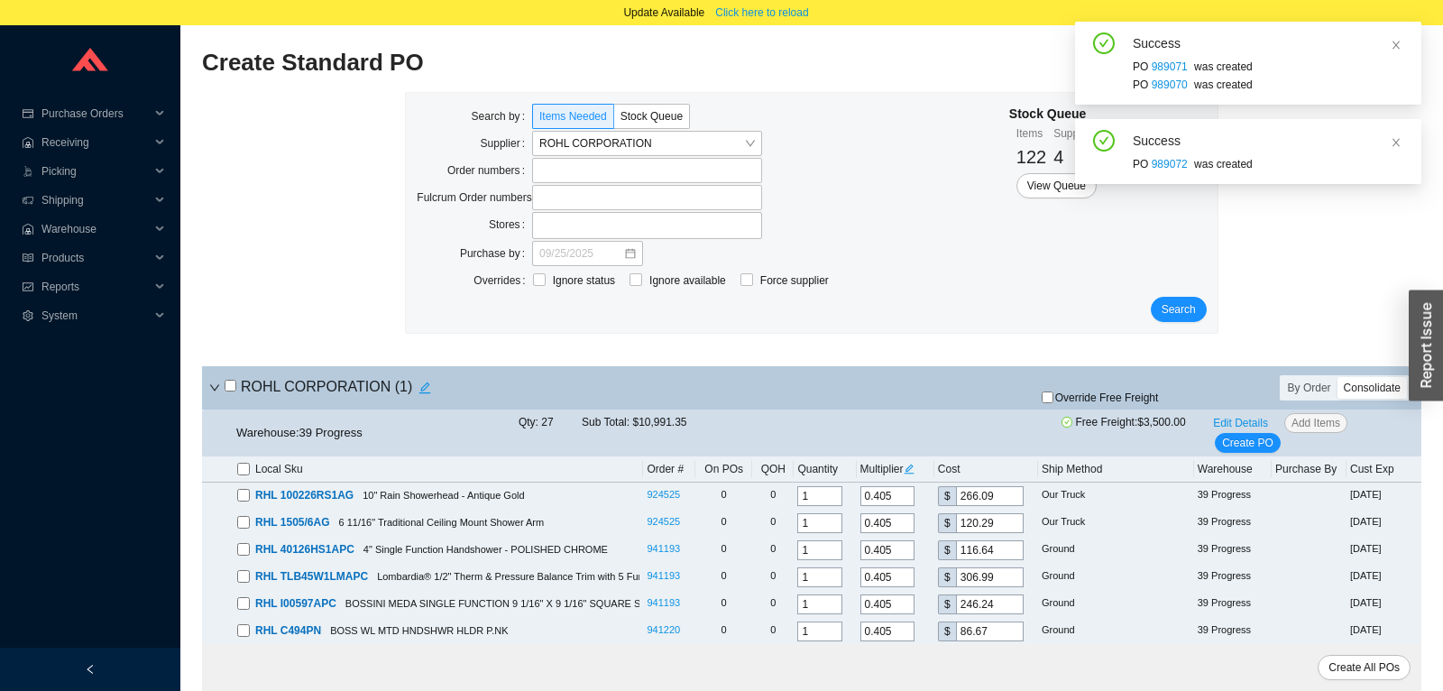
checkbox input "false"
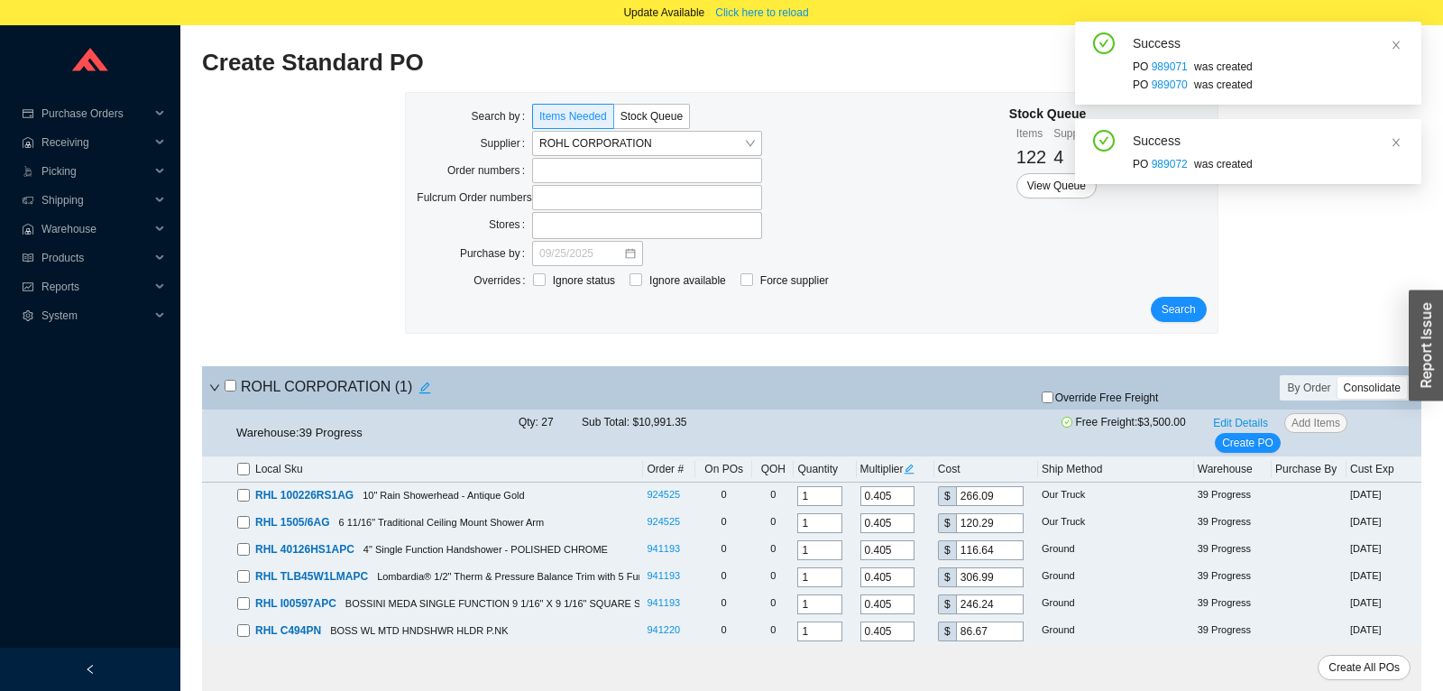
checkbox input "false"
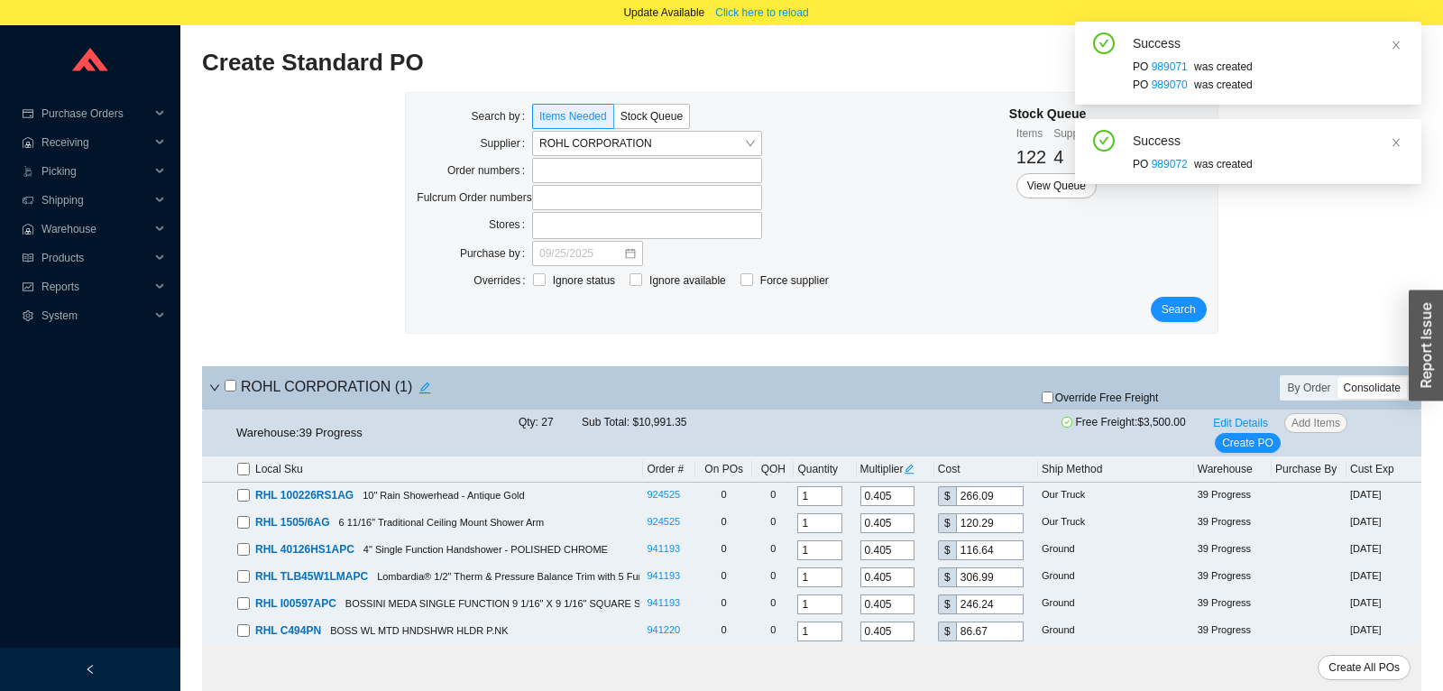
checkbox input "false"
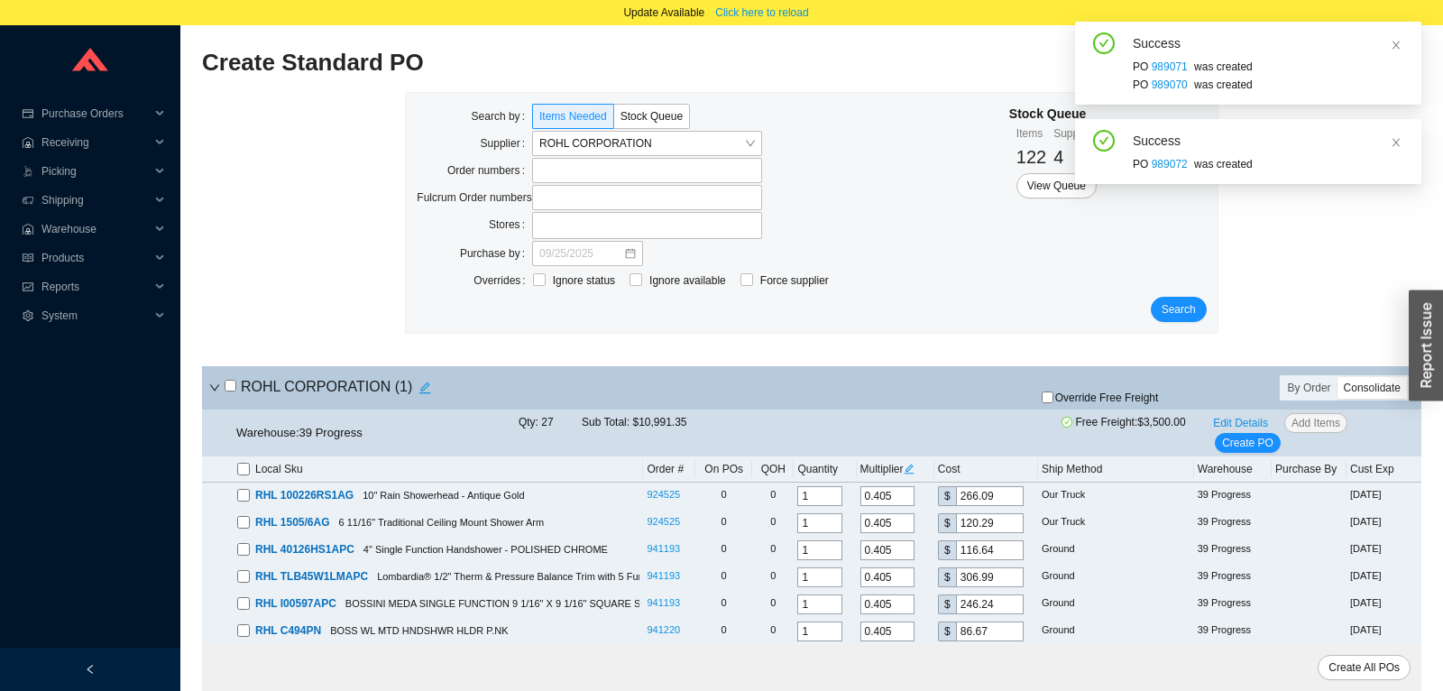
checkbox input "false"
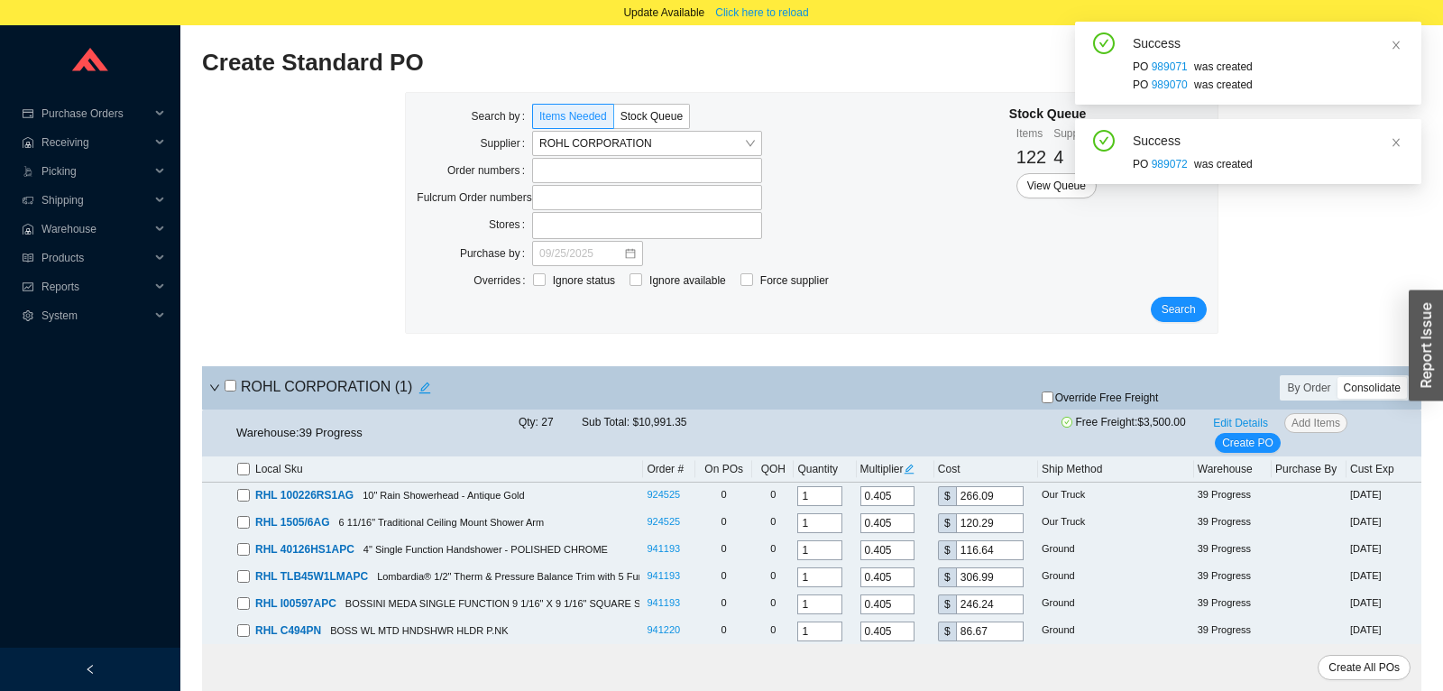
checkbox input "false"
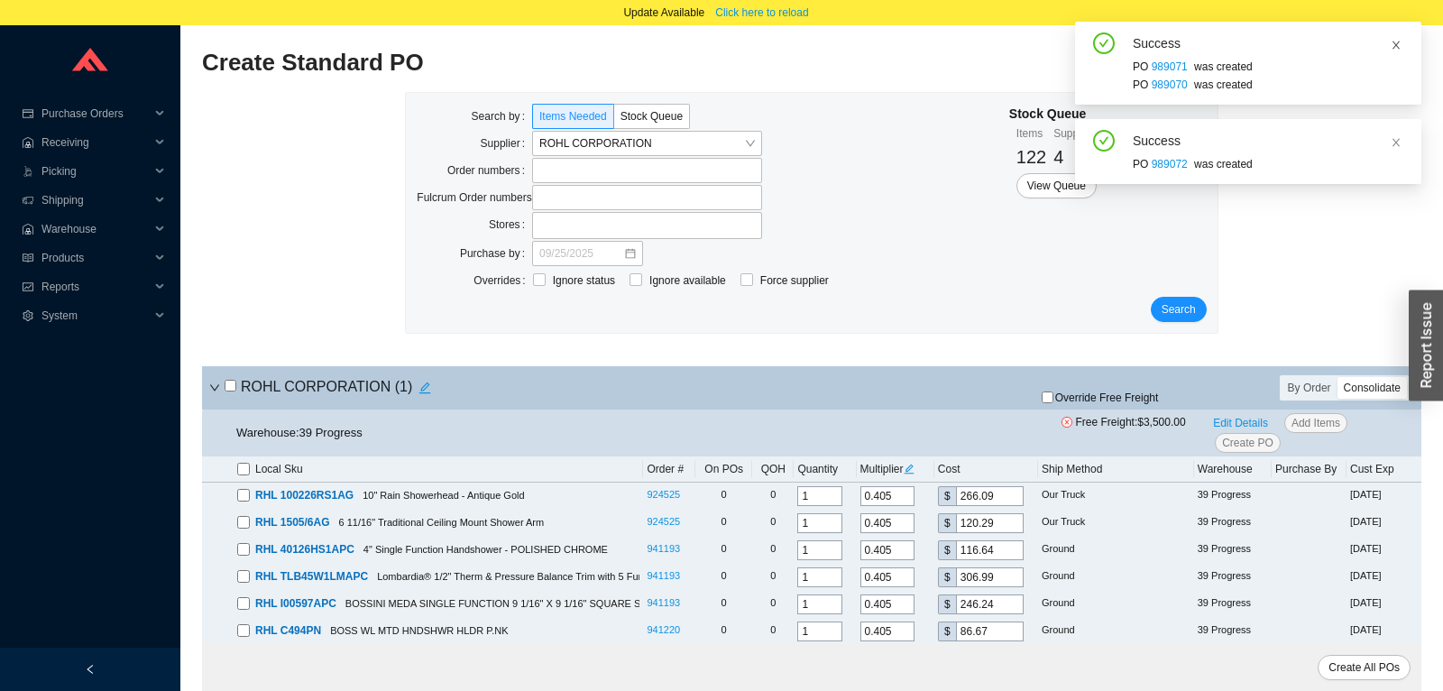
click at [1396, 43] on icon "close" at bounding box center [1395, 45] width 11 height 11
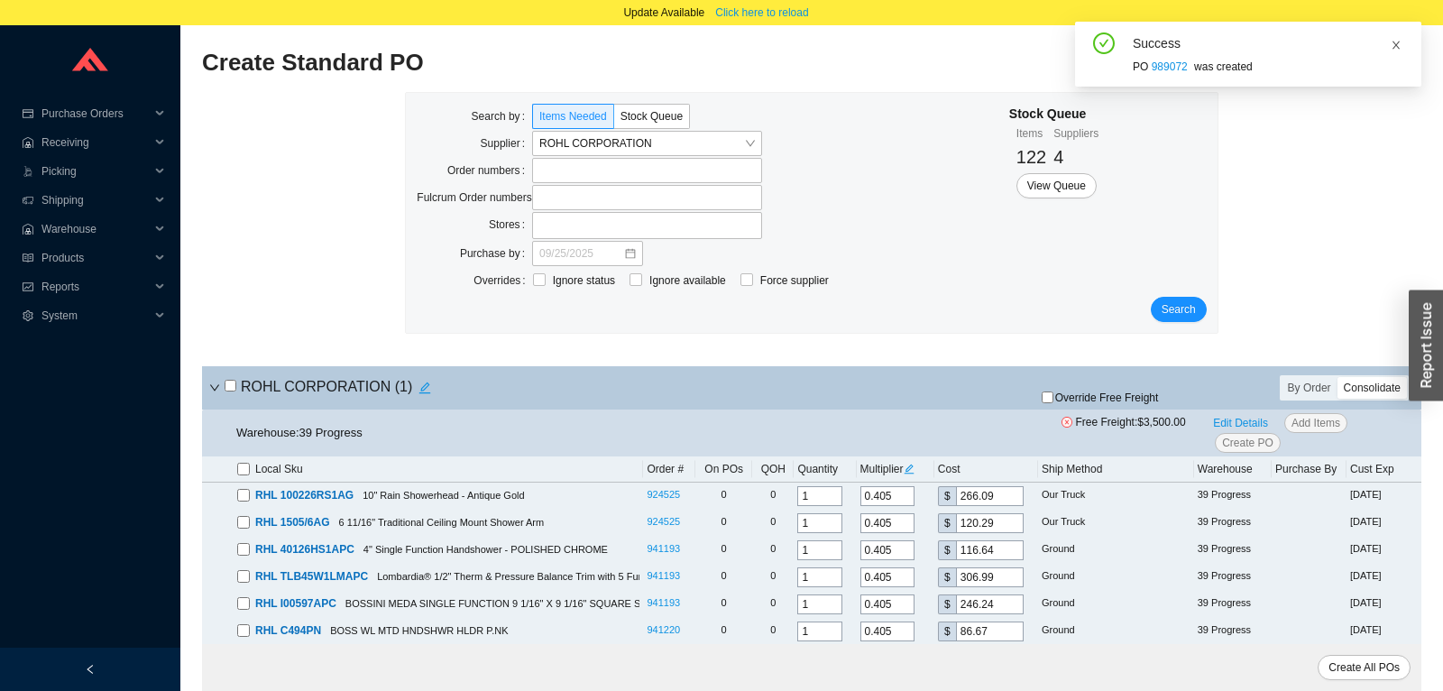
click at [1397, 44] on icon "close" at bounding box center [1395, 45] width 7 height 8
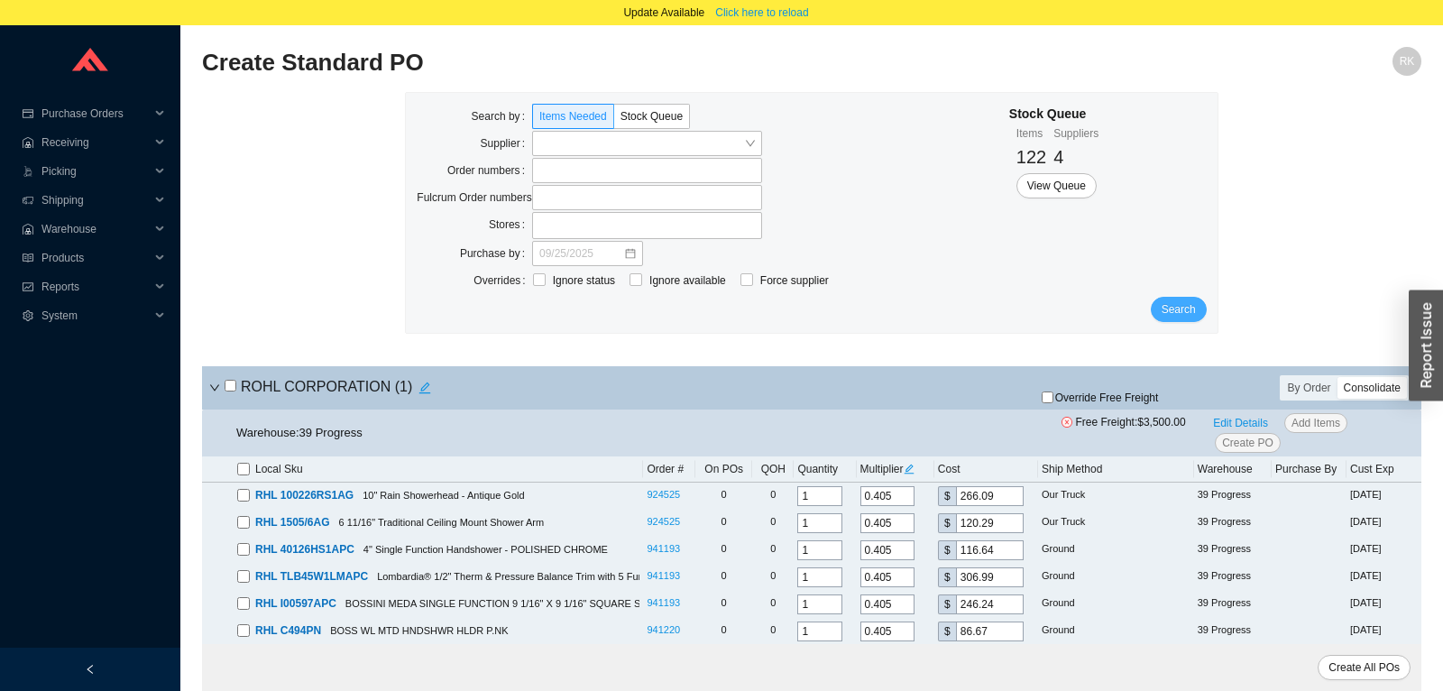
click at [1187, 309] on span "Search" at bounding box center [1178, 309] width 34 height 18
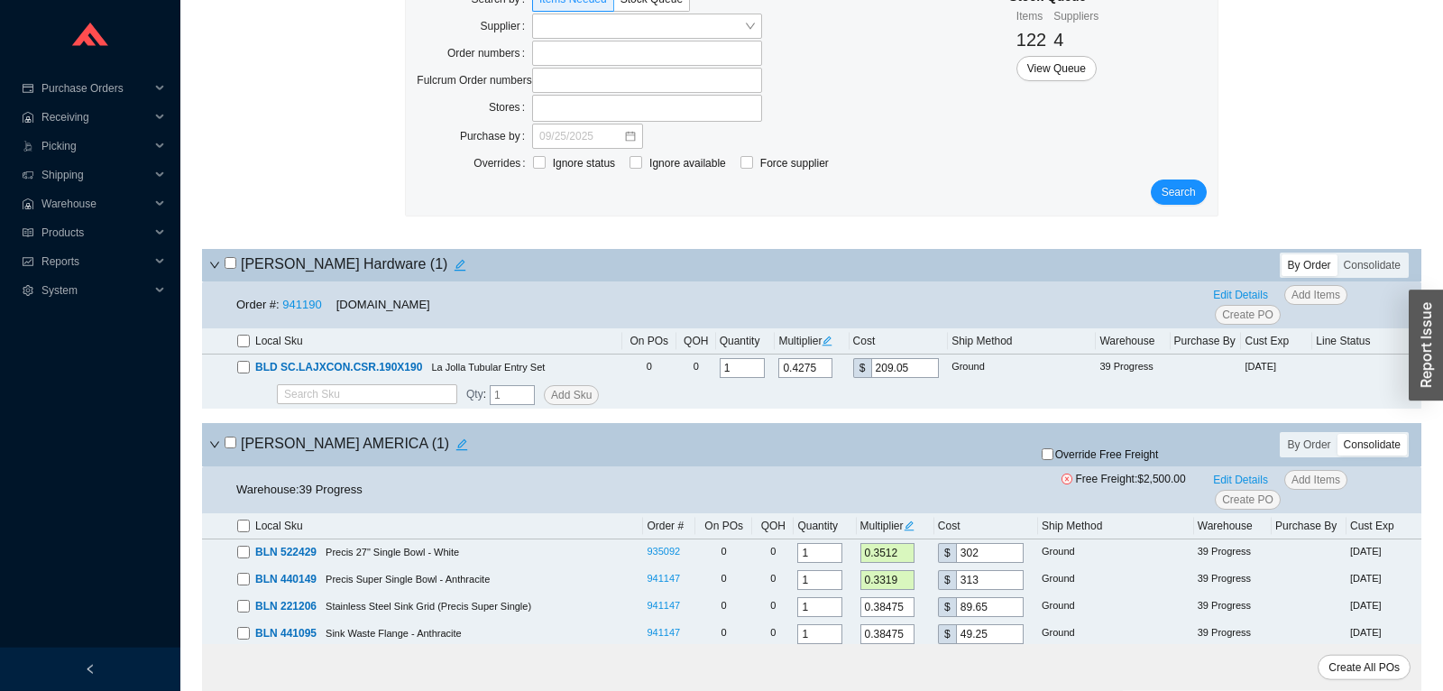
scroll to position [189, 0]
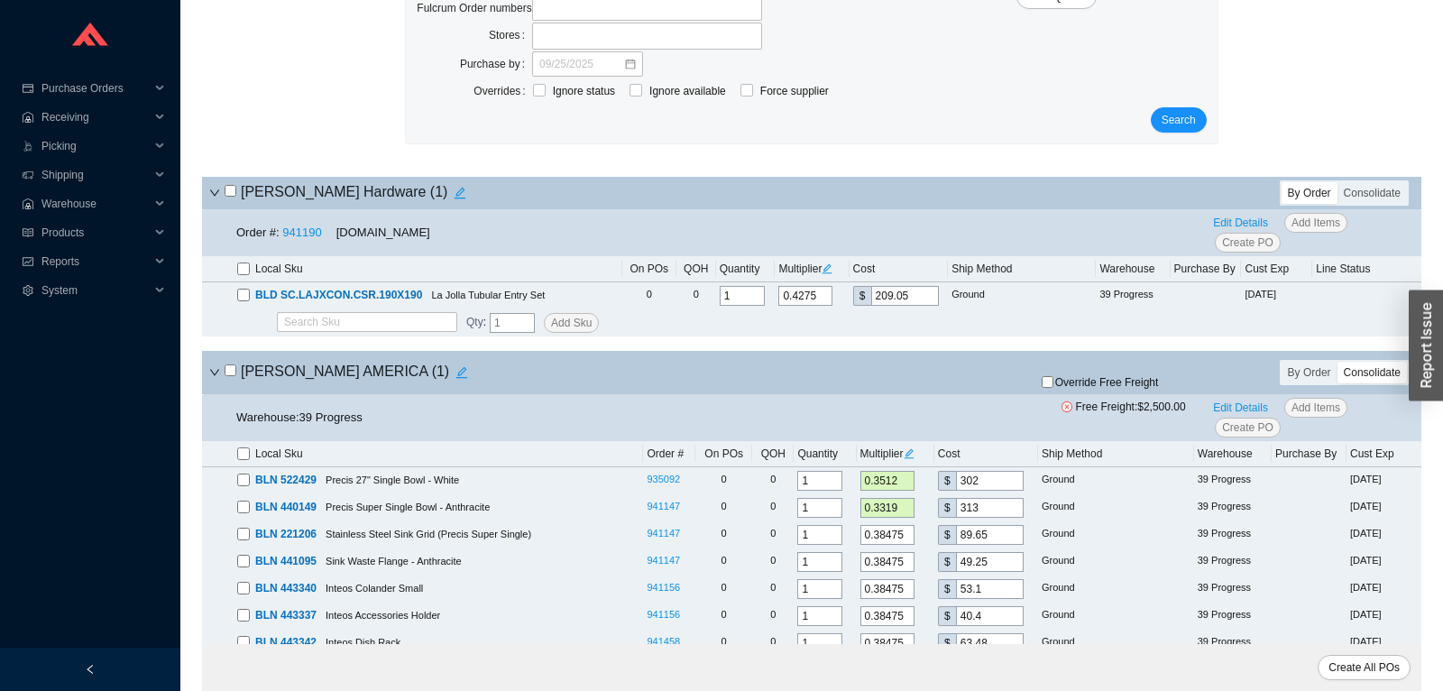
click at [230, 196] on input "checkbox" at bounding box center [231, 191] width 12 height 12
checkbox input "true"
click at [1230, 243] on span "Create PO" at bounding box center [1247, 243] width 51 height 18
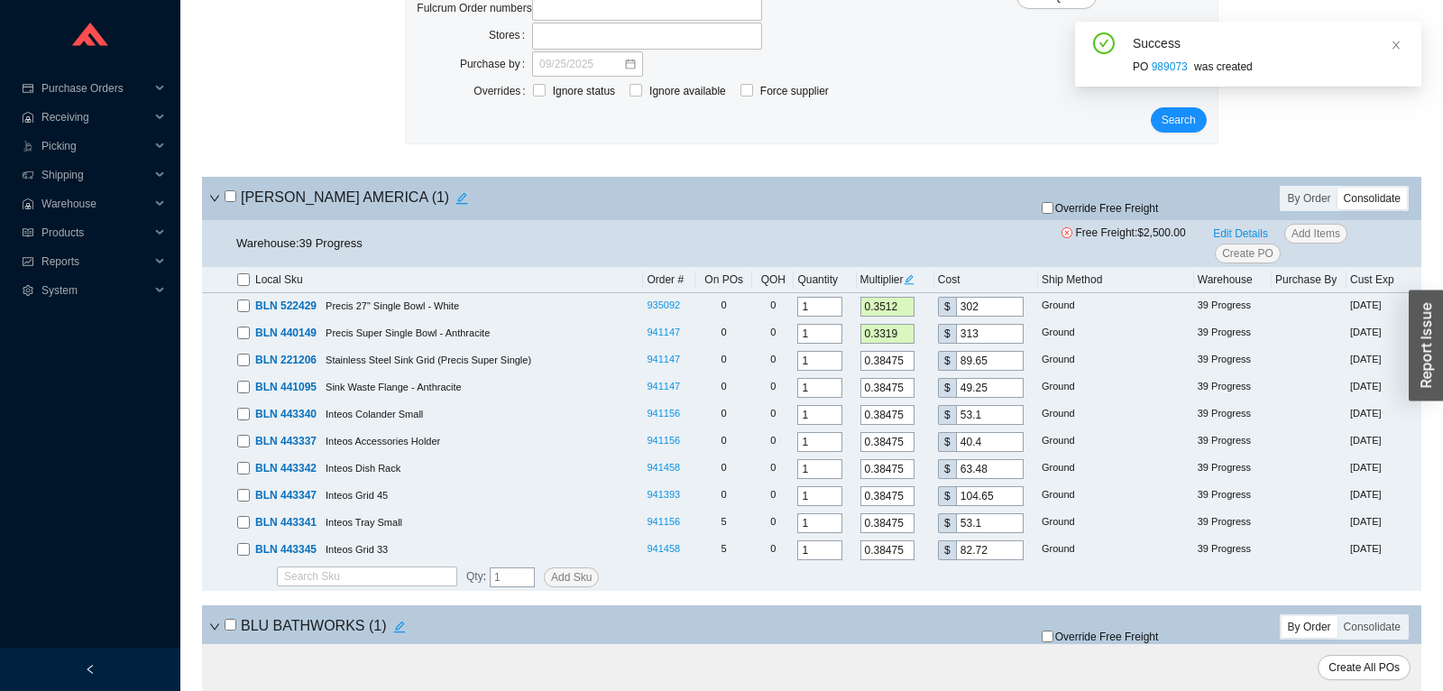
click at [231, 196] on input "checkbox" at bounding box center [231, 196] width 12 height 12
checkbox input "true"
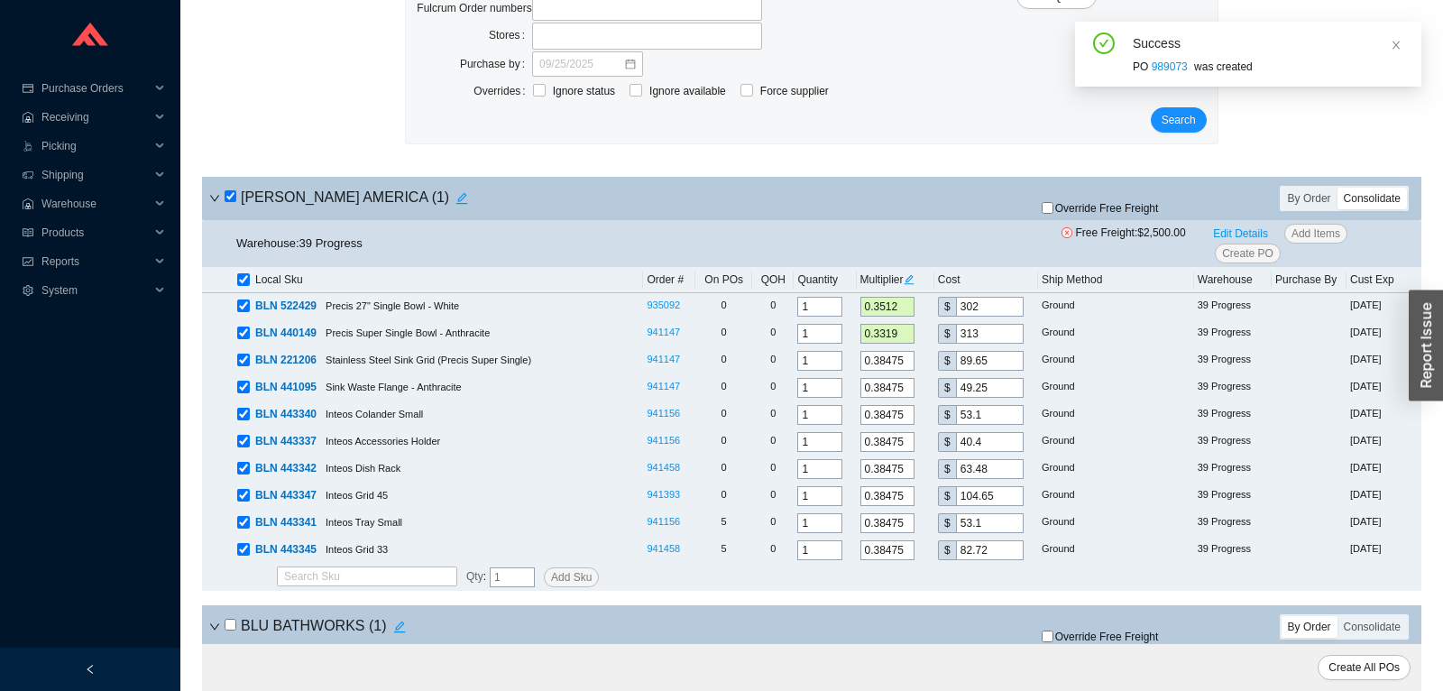
checkbox input "true"
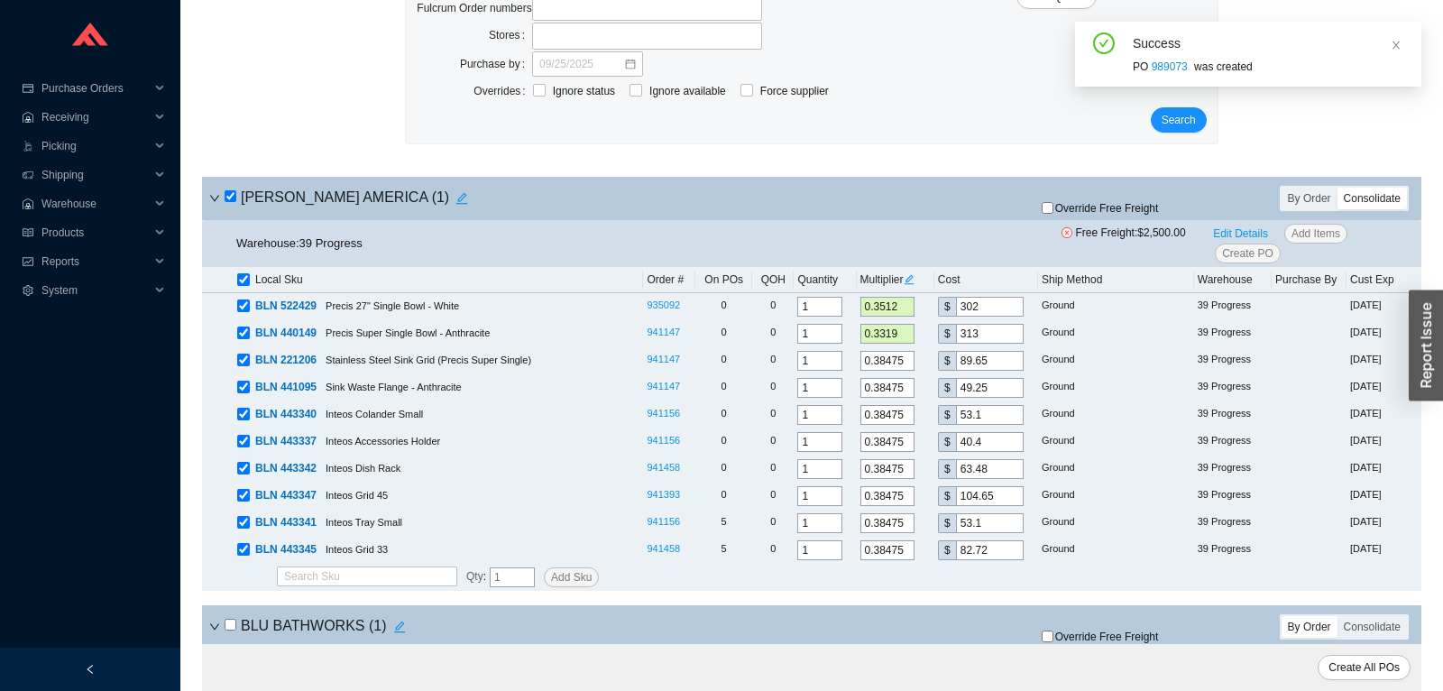
checkbox input "true"
click at [231, 196] on input "checkbox" at bounding box center [231, 196] width 12 height 12
checkbox input "false"
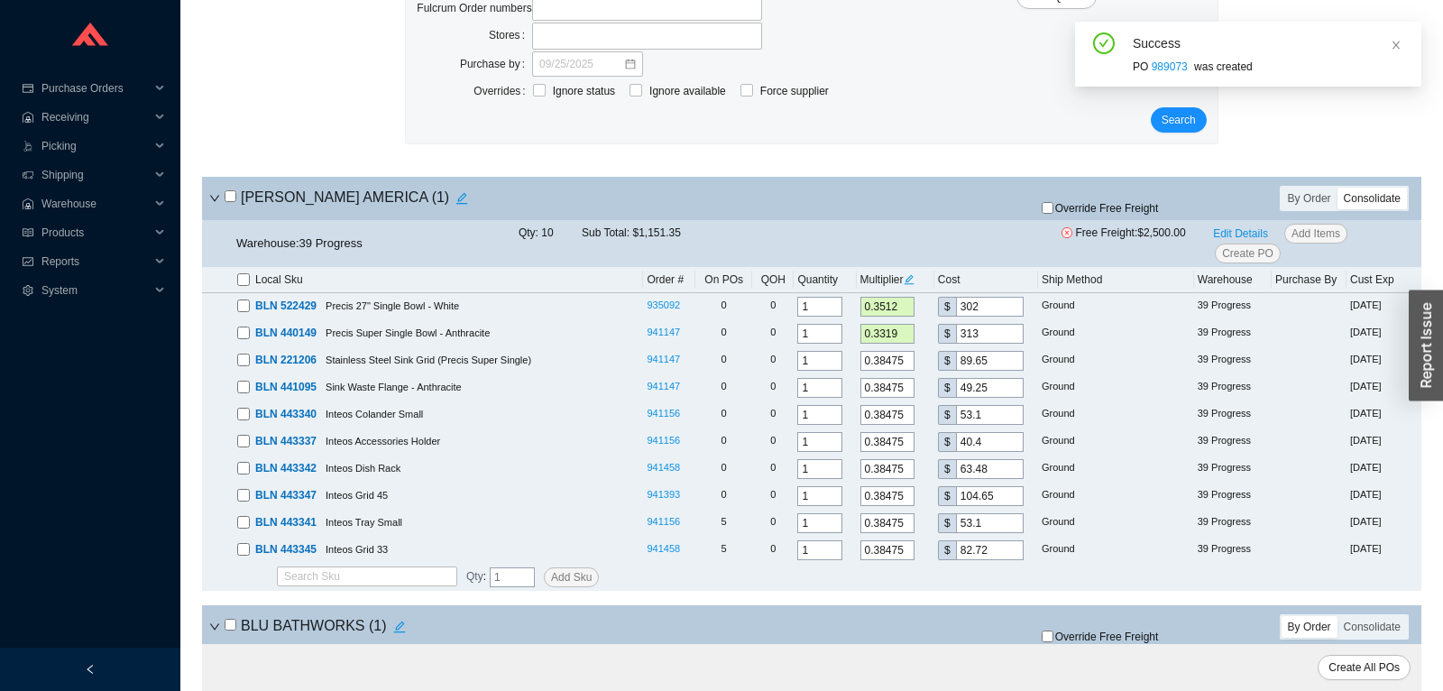
checkbox input "false"
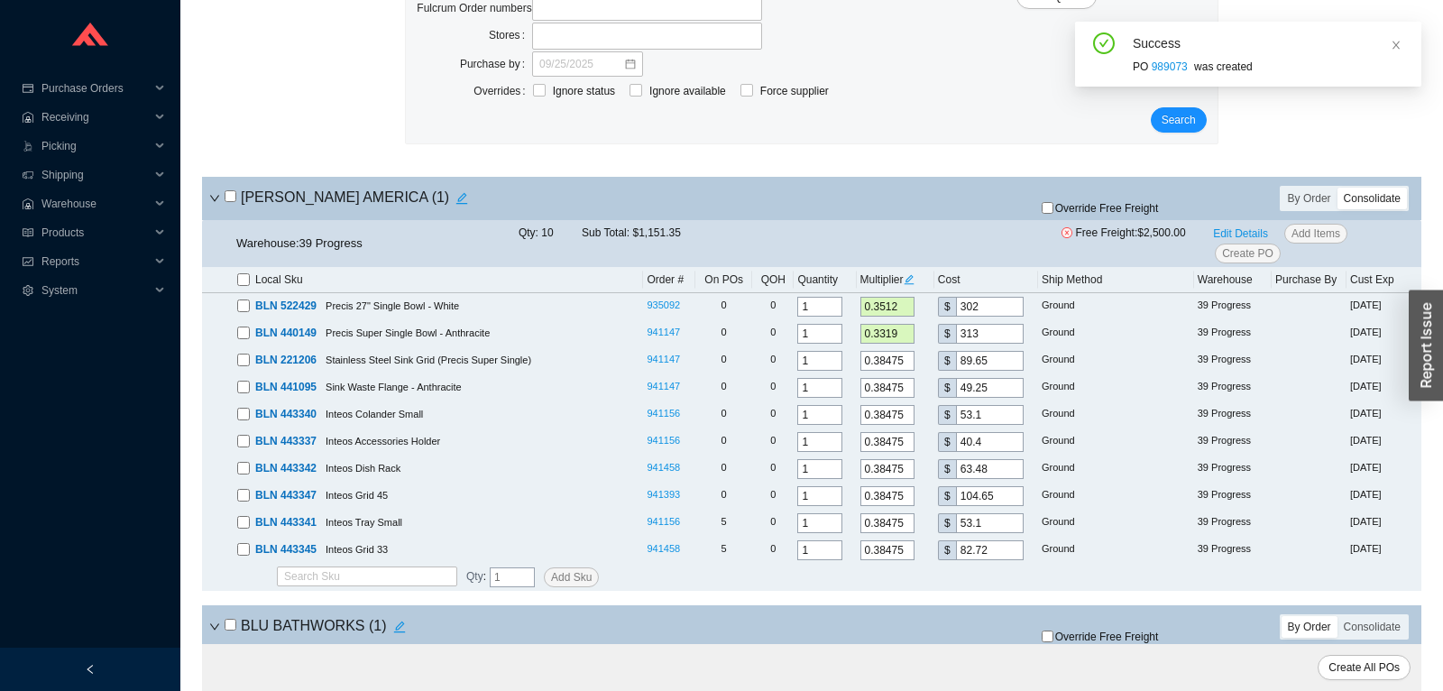
checkbox input "false"
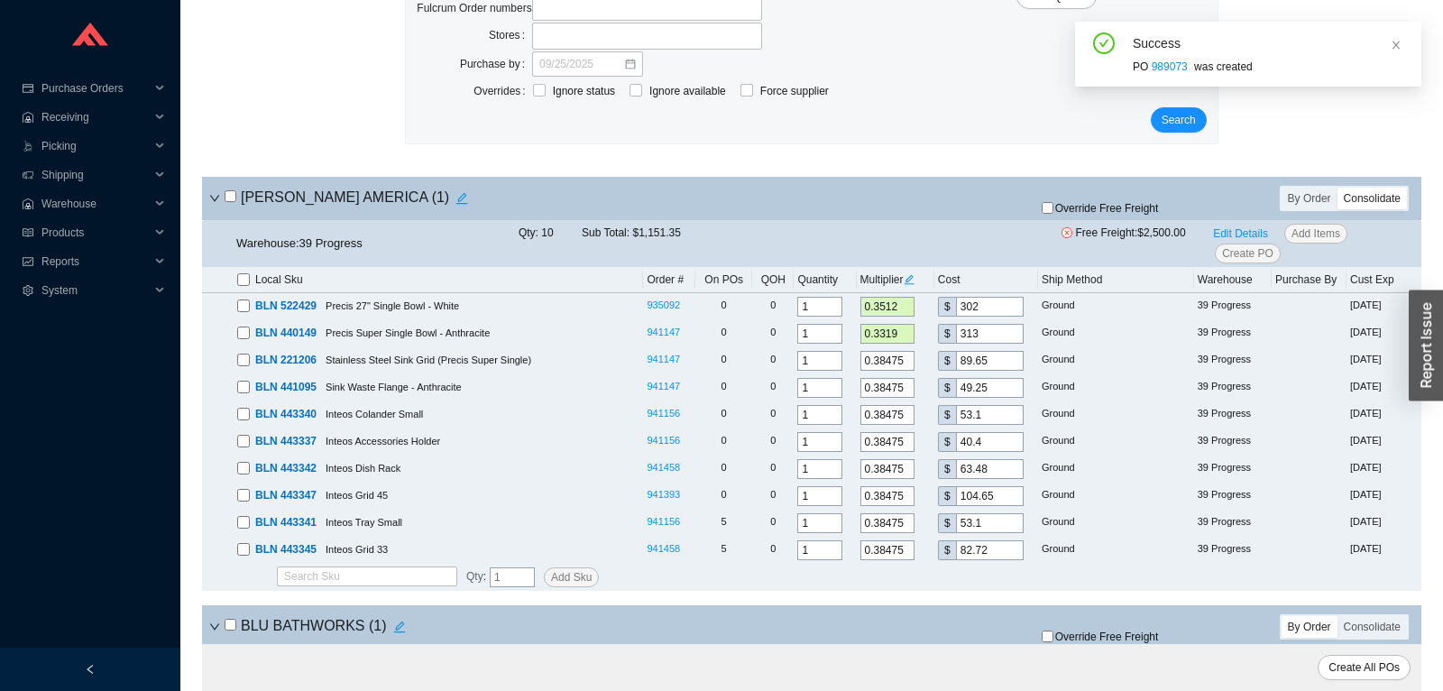
checkbox input "false"
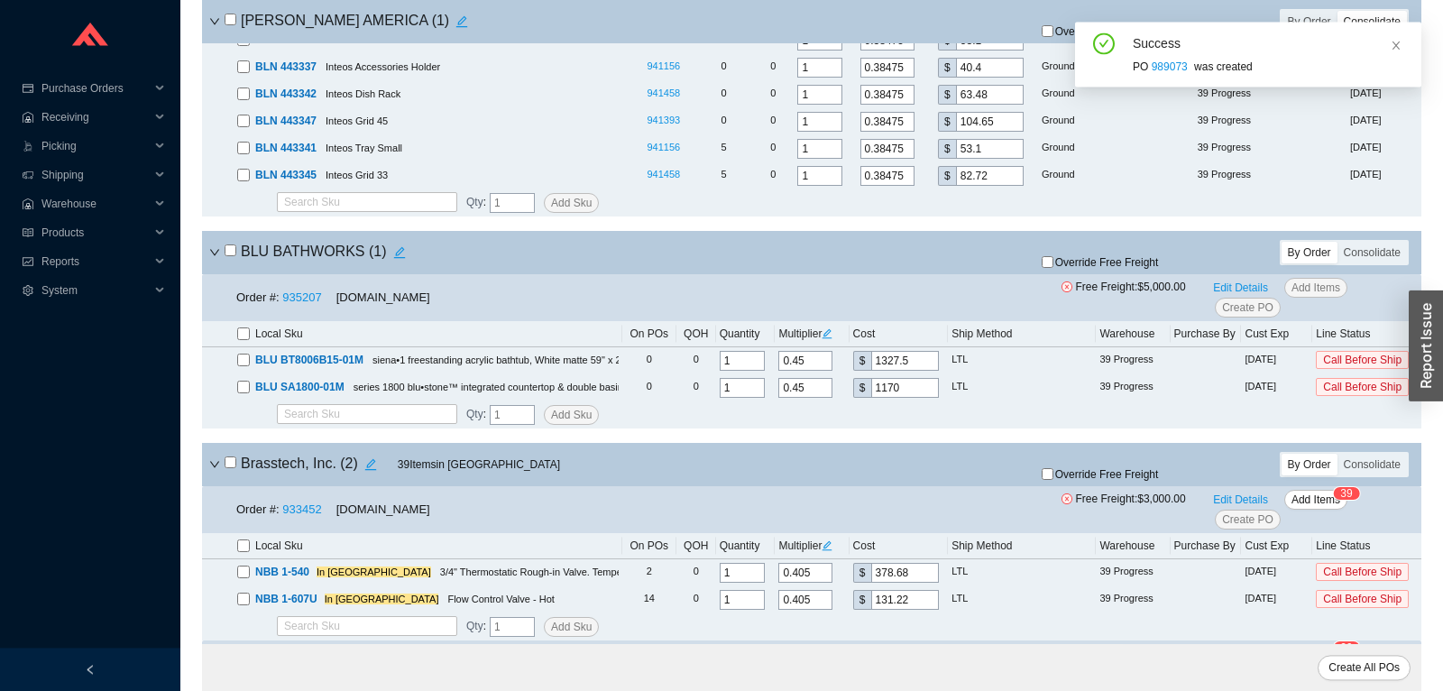
scroll to position [568, 0]
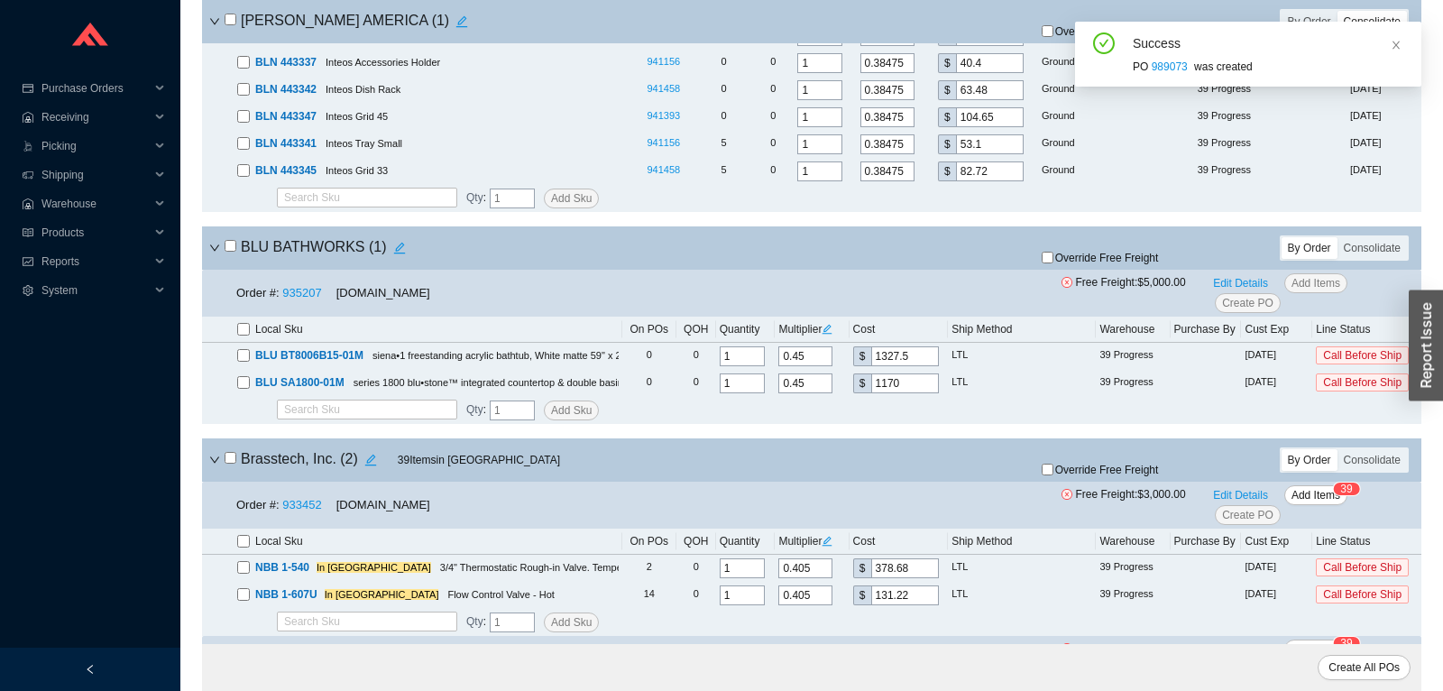
click at [228, 247] on input "checkbox" at bounding box center [231, 246] width 12 height 12
checkbox input "true"
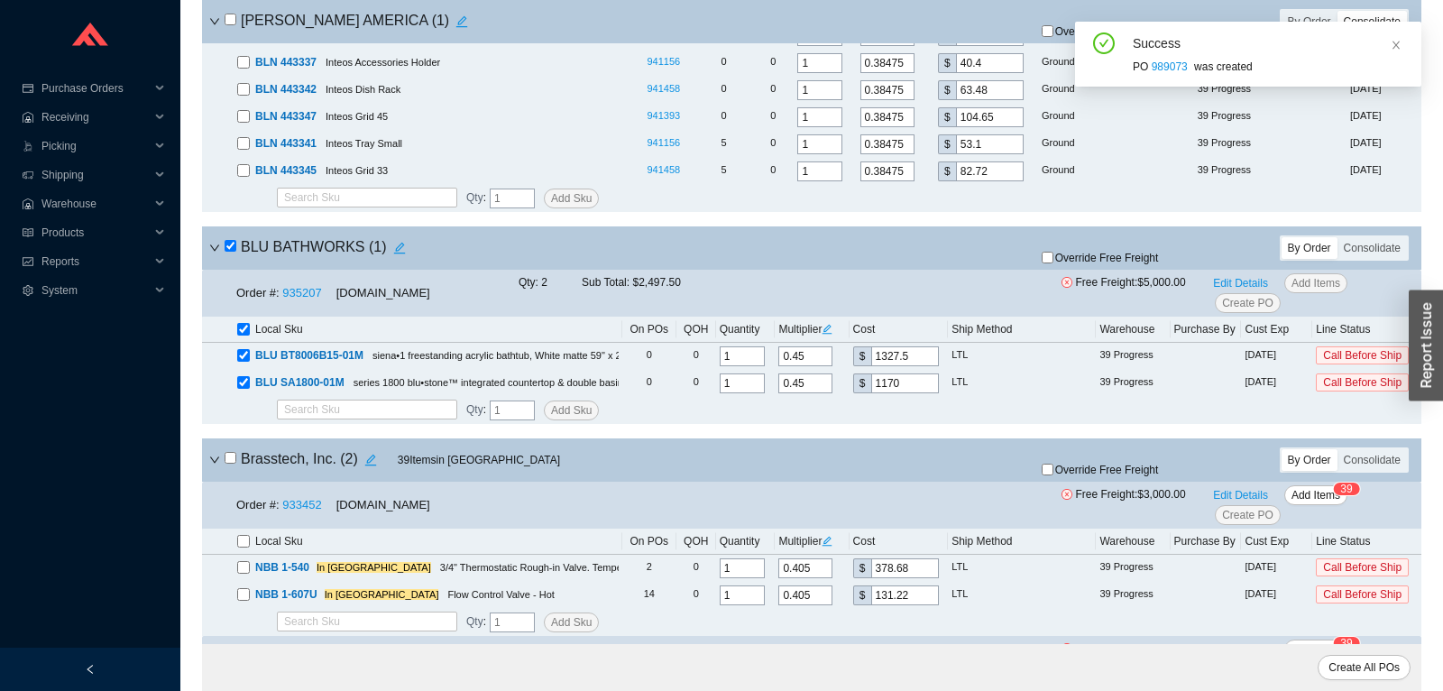
click at [1051, 258] on input "Override Free Freight" at bounding box center [1047, 258] width 12 height 12
checkbox input "true"
click at [1272, 306] on span "Create PO" at bounding box center [1247, 303] width 51 height 18
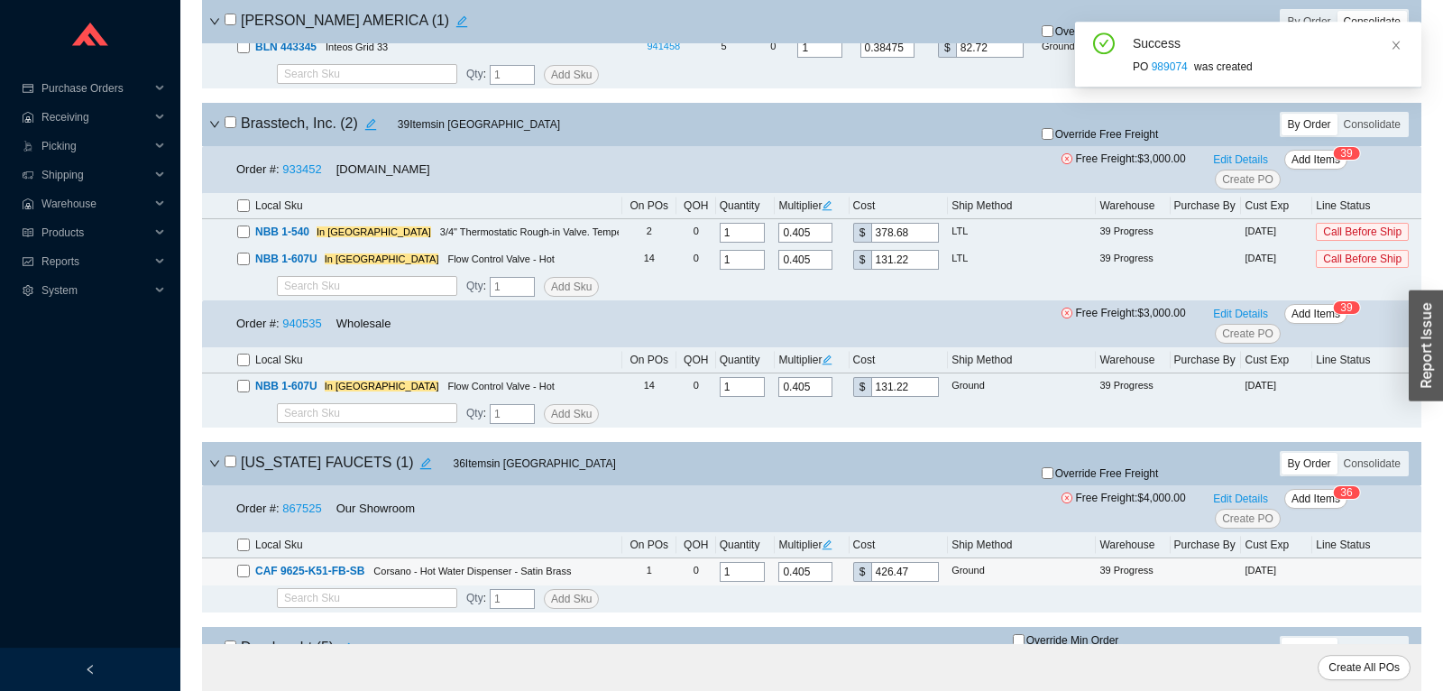
scroll to position [0, 0]
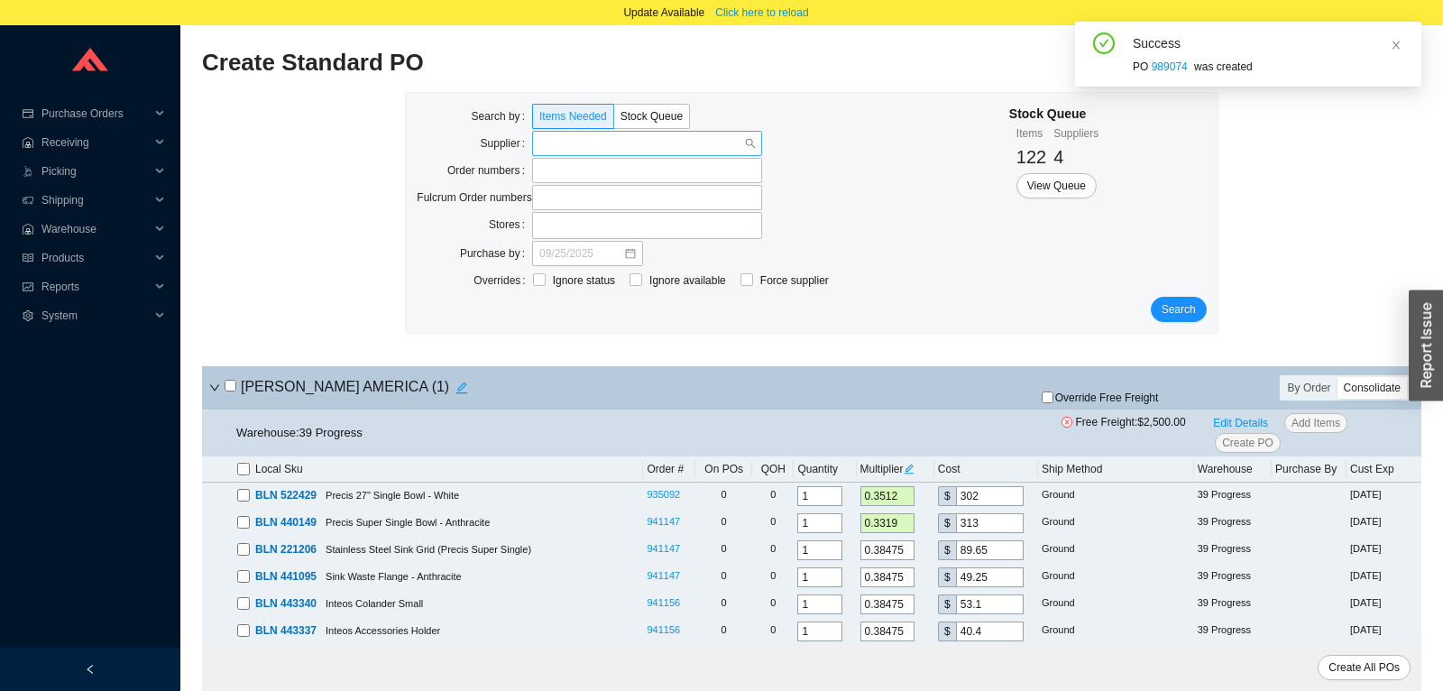
click at [610, 141] on input "search" at bounding box center [641, 143] width 205 height 23
type input "emtek cabin"
click at [1172, 315] on span "Search" at bounding box center [1178, 309] width 34 height 18
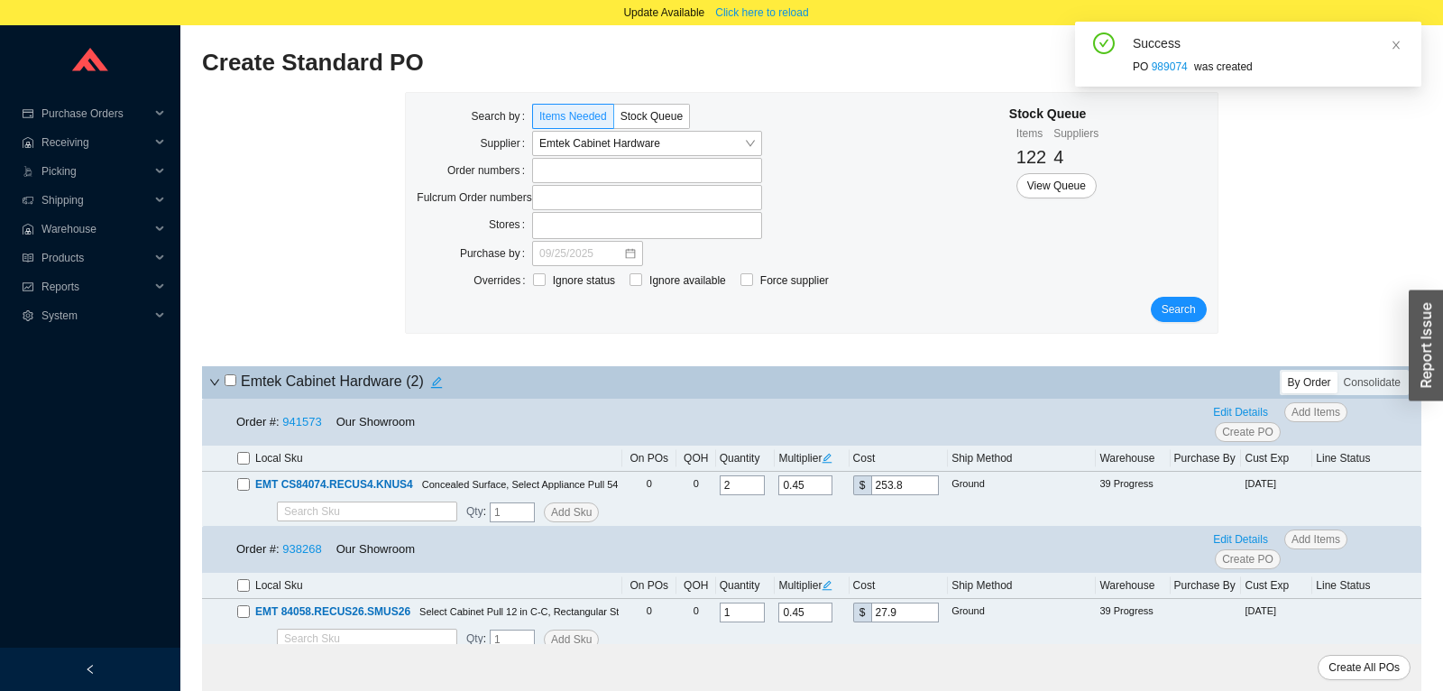
click at [235, 380] on h4 "Emtek Cabinet Hardware ( 2 )" at bounding box center [337, 382] width 225 height 25
click at [234, 380] on input "checkbox" at bounding box center [231, 380] width 12 height 12
checkbox input "true"
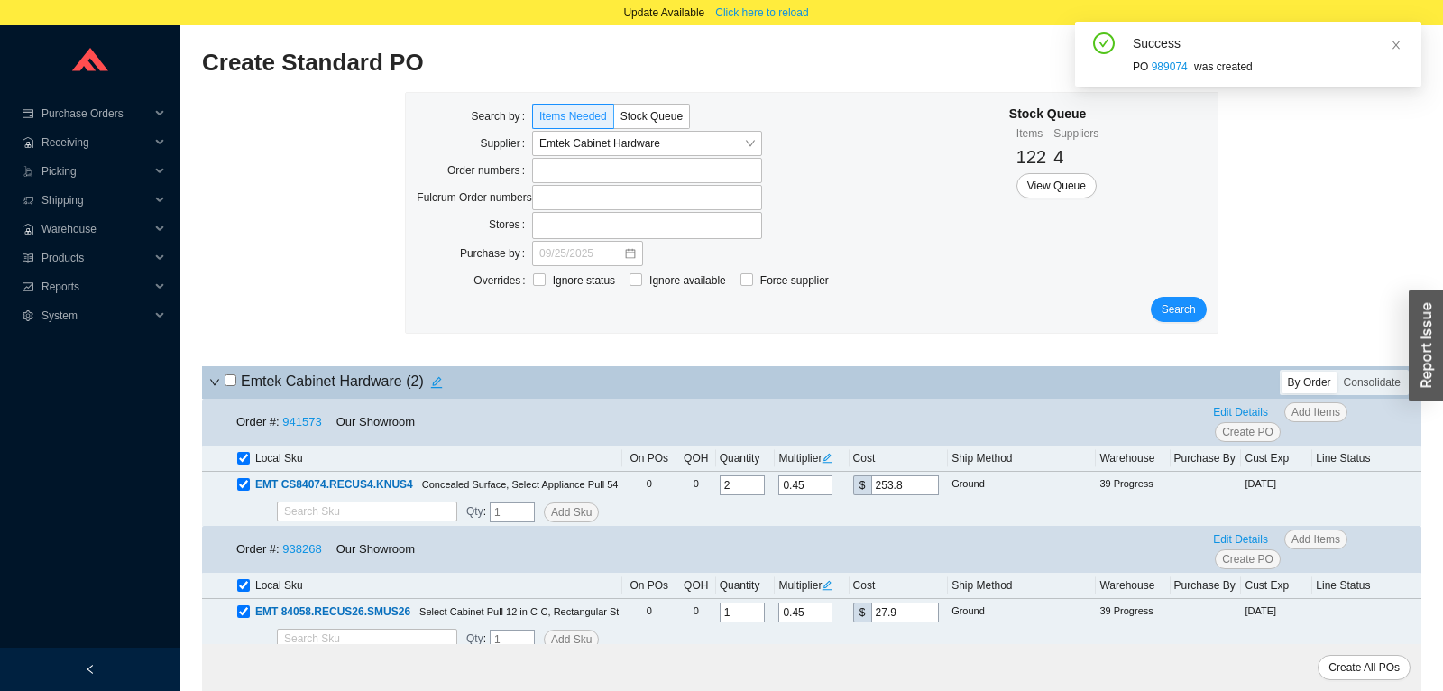
checkbox input "true"
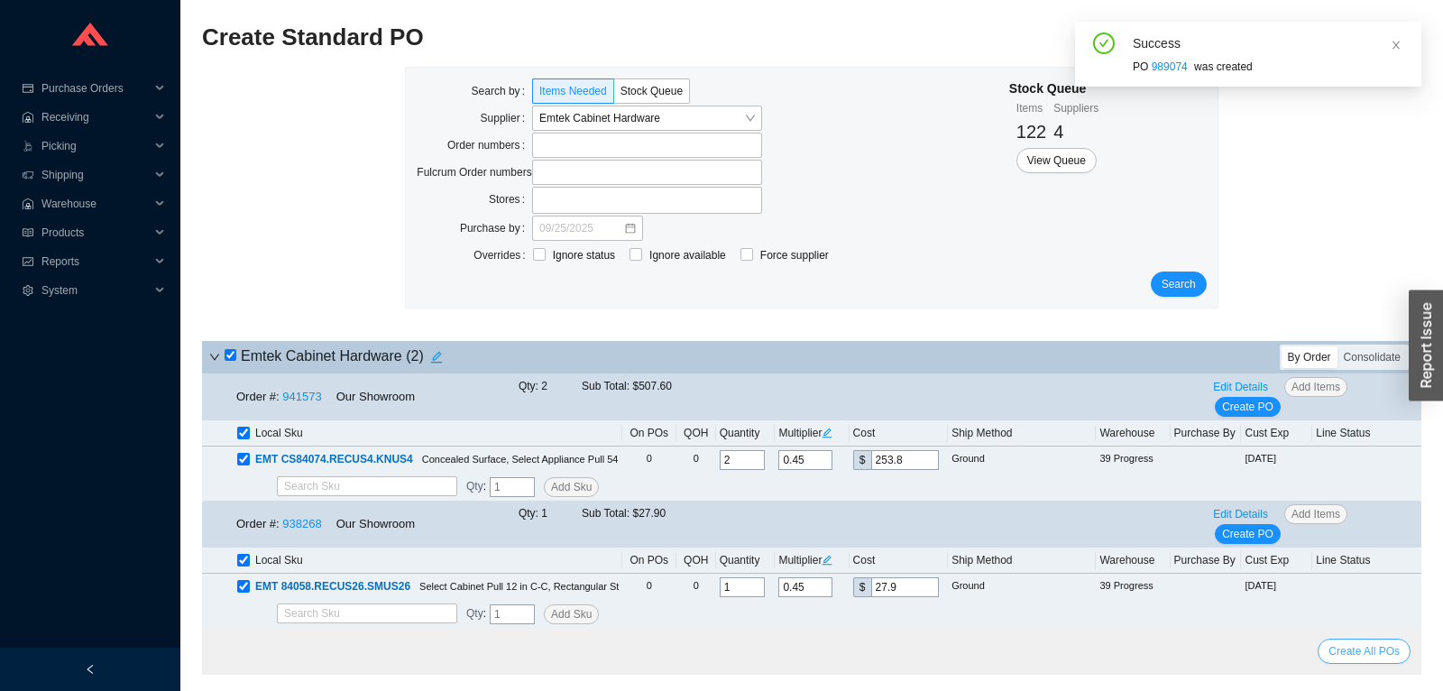
click at [1373, 641] on button "Create All POs" at bounding box center [1363, 650] width 93 height 25
